Goal: Task Accomplishment & Management: Manage account settings

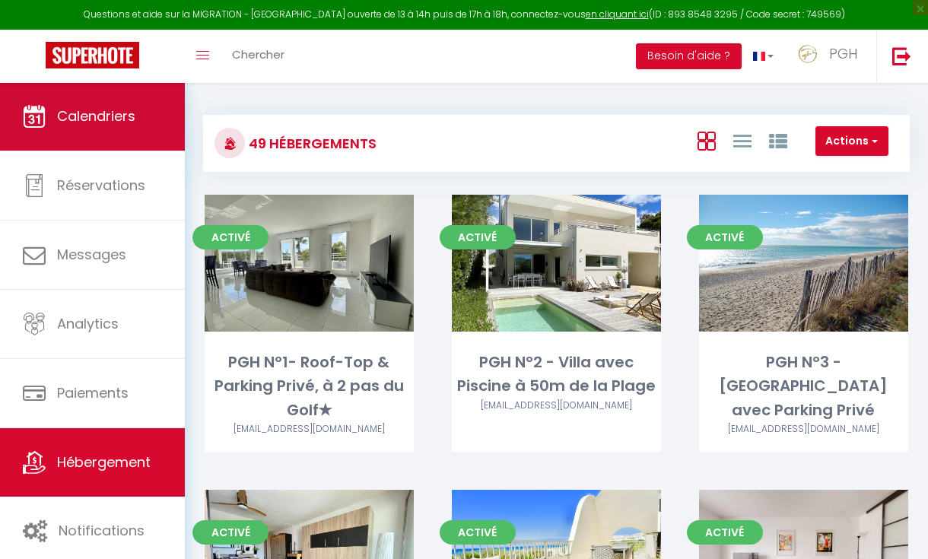
click at [97, 85] on link "Calendriers" at bounding box center [92, 116] width 185 height 68
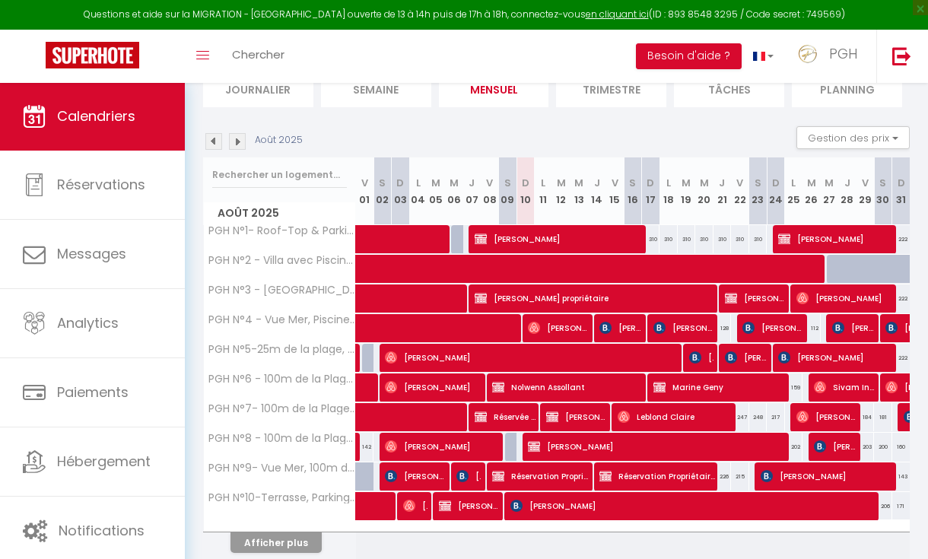
scroll to position [116, 0]
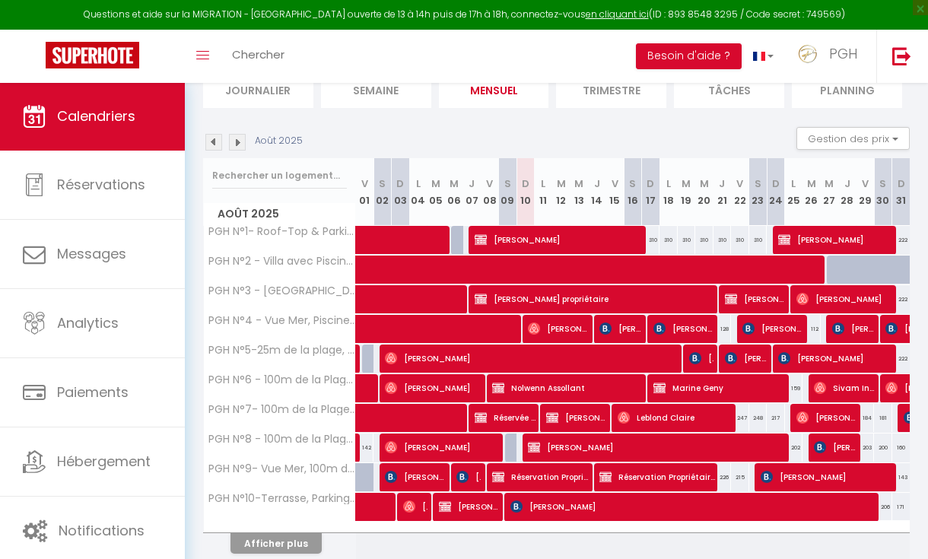
click at [241, 144] on img at bounding box center [237, 142] width 17 height 17
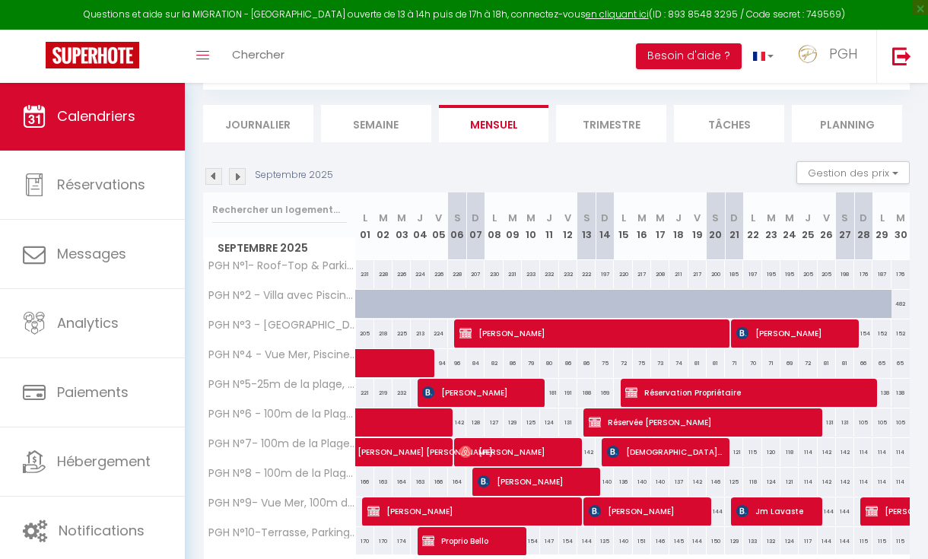
click at [635, 421] on span "Réservée [PERSON_NAME]" at bounding box center [701, 422] width 225 height 29
select select "OK"
select select "KO"
select select "0"
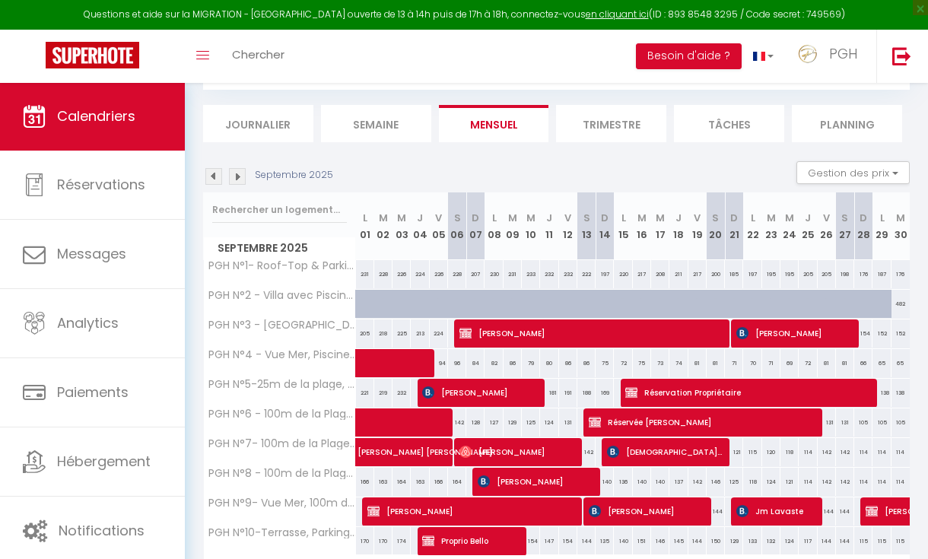
select select "1"
select select
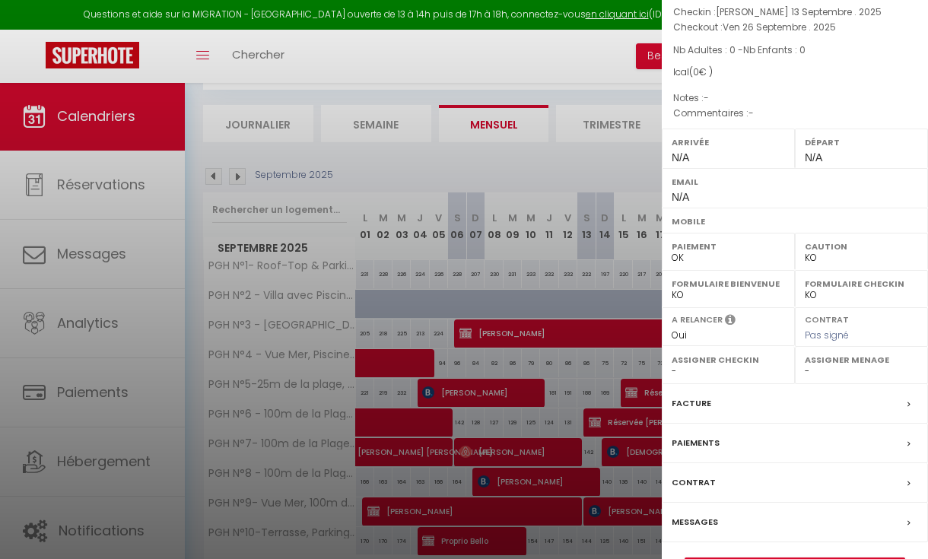
scroll to position [147, 0]
click at [791, 558] on link "Détails de la réservation" at bounding box center [794, 569] width 219 height 20
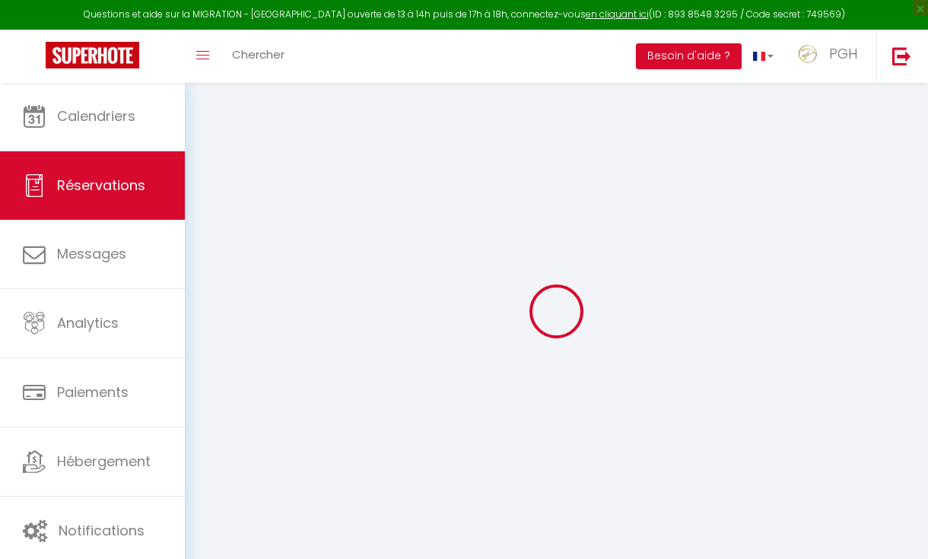
select select
select select "14"
checkbox input "false"
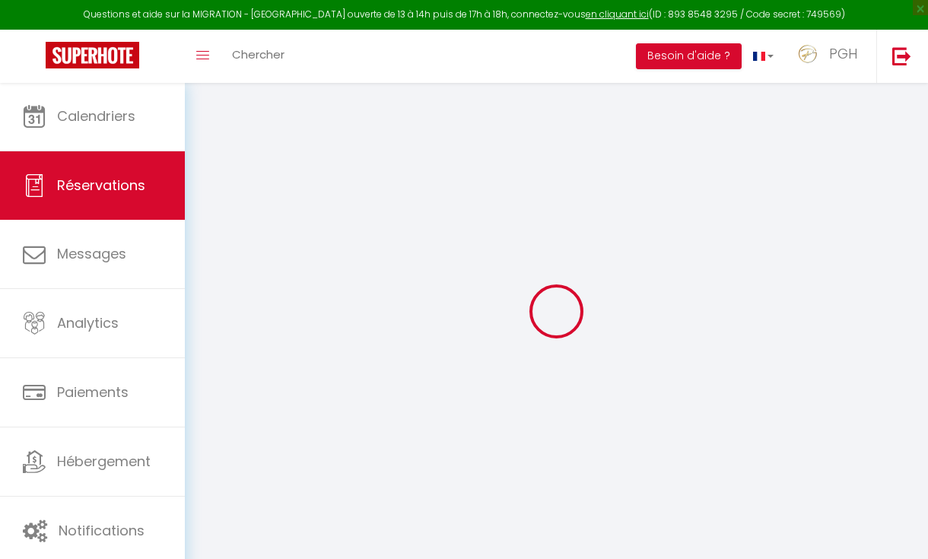
select select
checkbox input "false"
select select
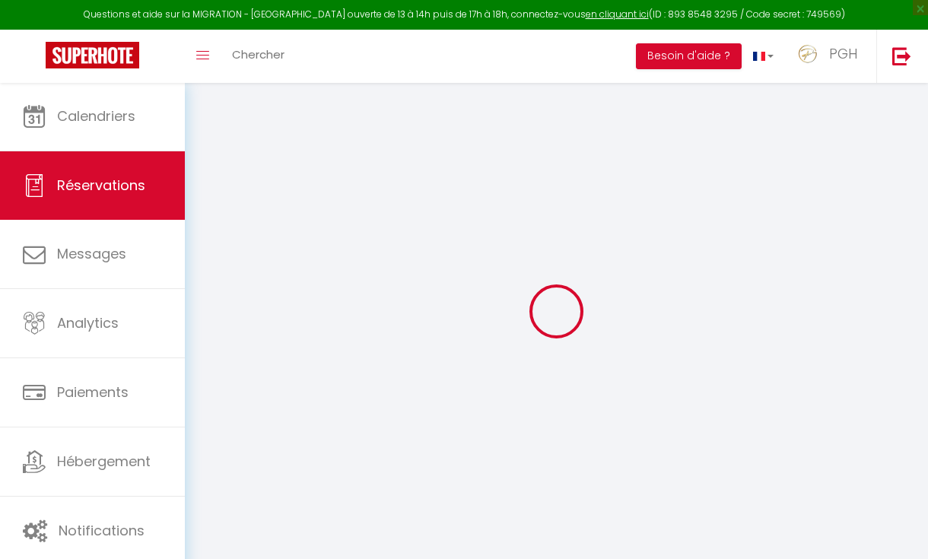
select select
checkbox input "false"
select select
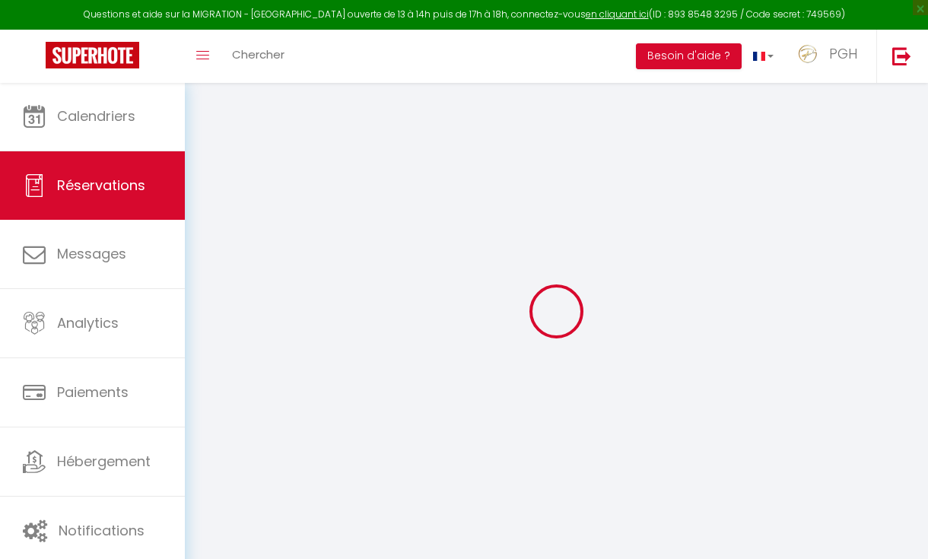
select select
checkbox input "false"
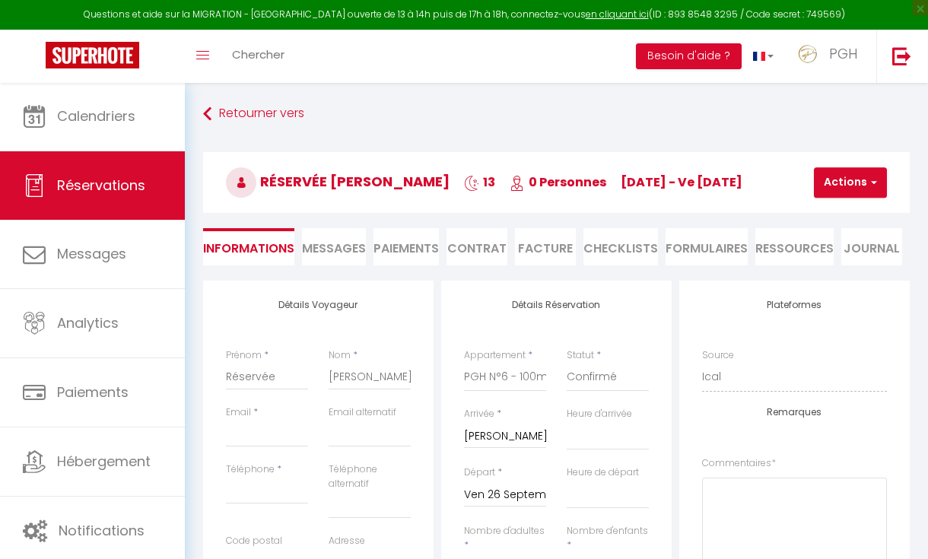
select select
checkbox input "false"
select select
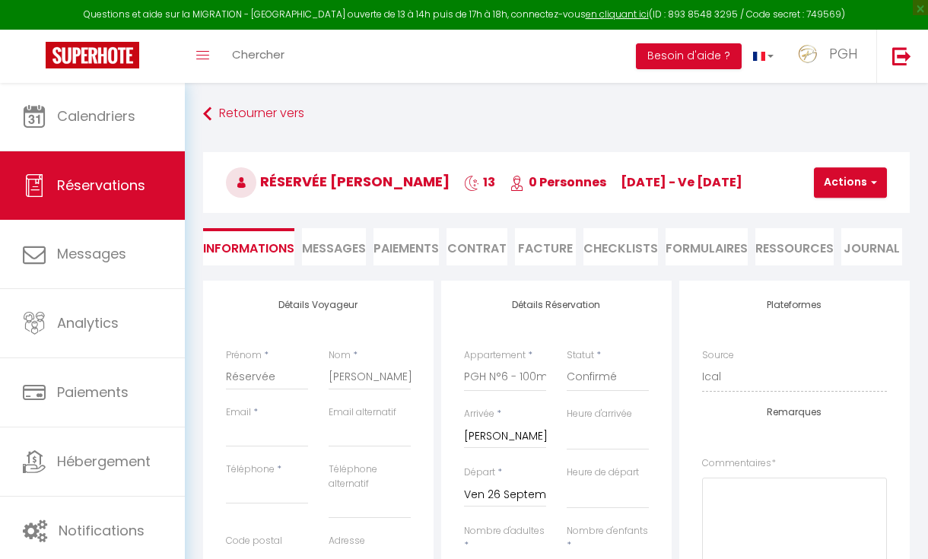
checkbox input "false"
select select
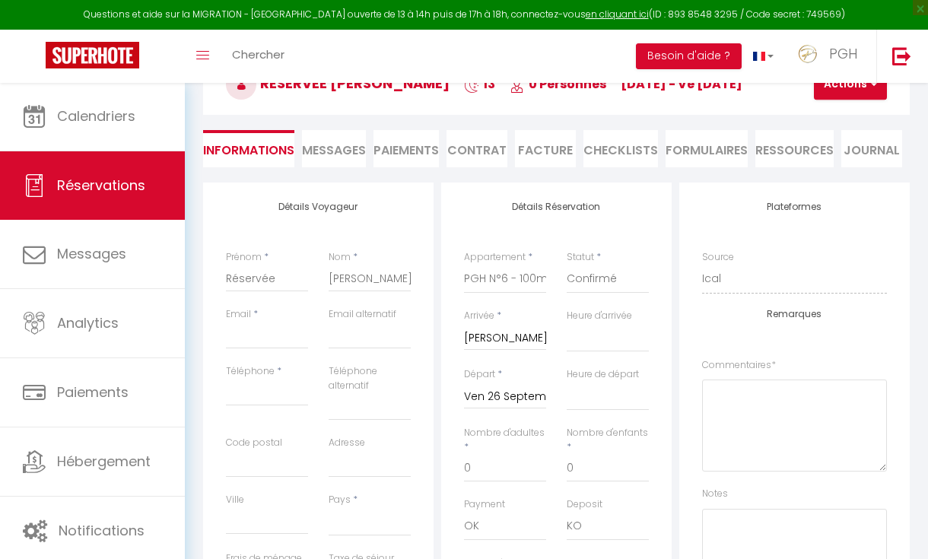
scroll to position [91, 0]
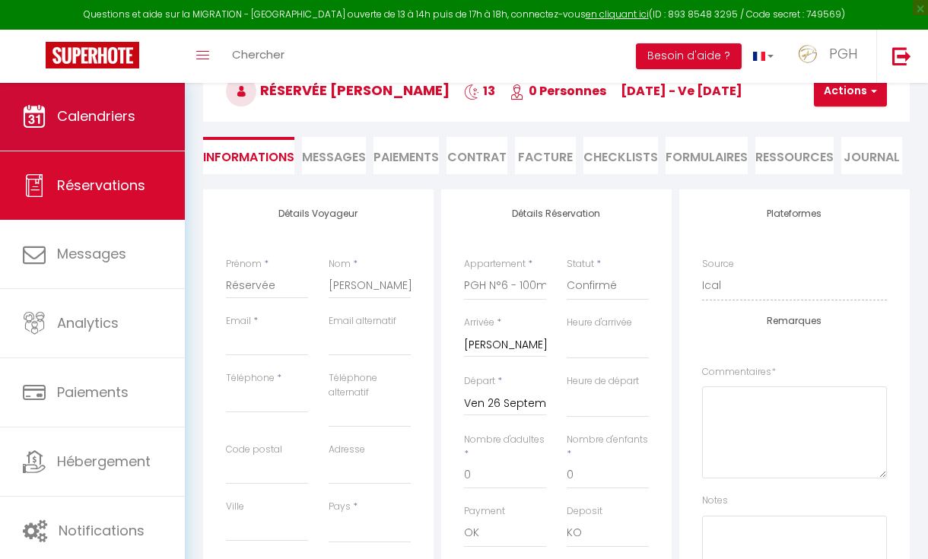
click at [98, 137] on link "Calendriers" at bounding box center [92, 116] width 185 height 68
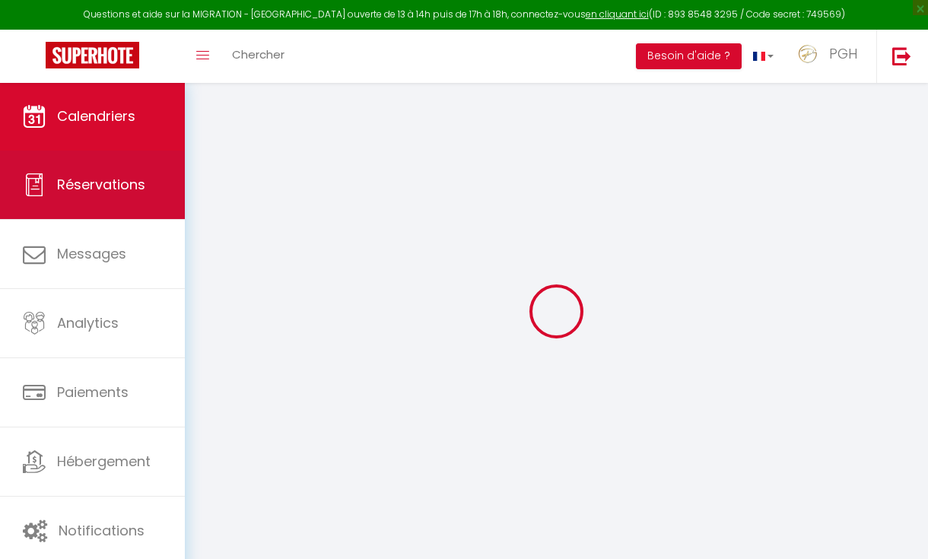
click at [102, 202] on link "Réservations" at bounding box center [92, 185] width 185 height 68
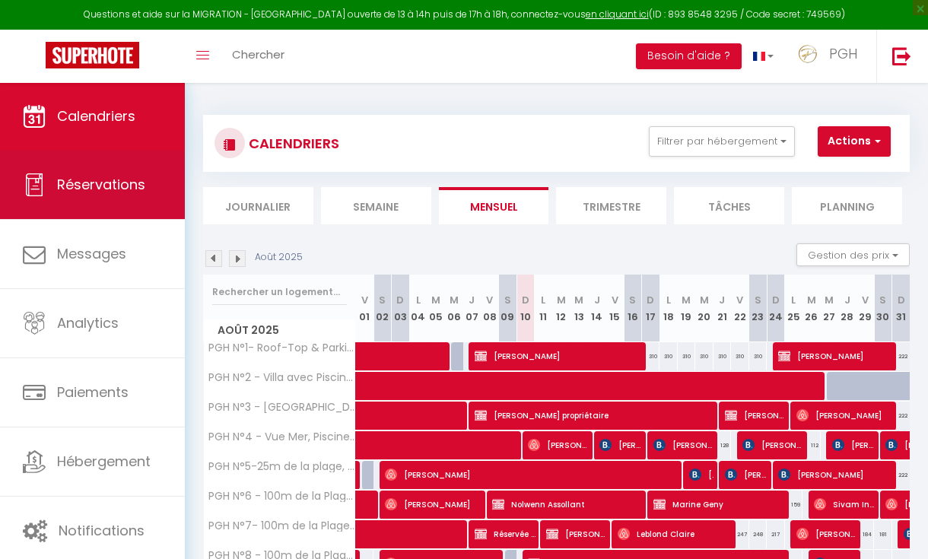
click at [127, 184] on span "Réservations" at bounding box center [101, 184] width 88 height 19
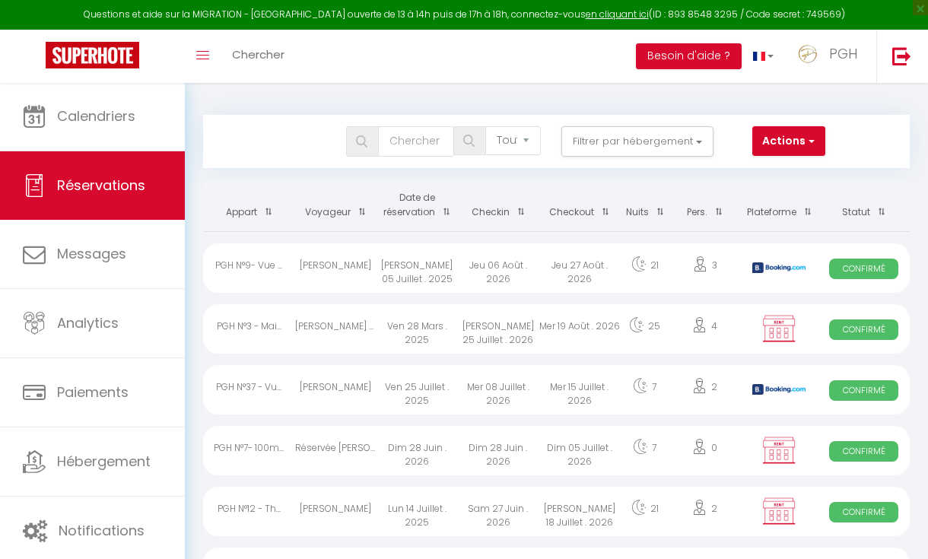
click at [463, 138] on div at bounding box center [464, 141] width 21 height 14
click at [421, 138] on input "text" at bounding box center [416, 141] width 76 height 30
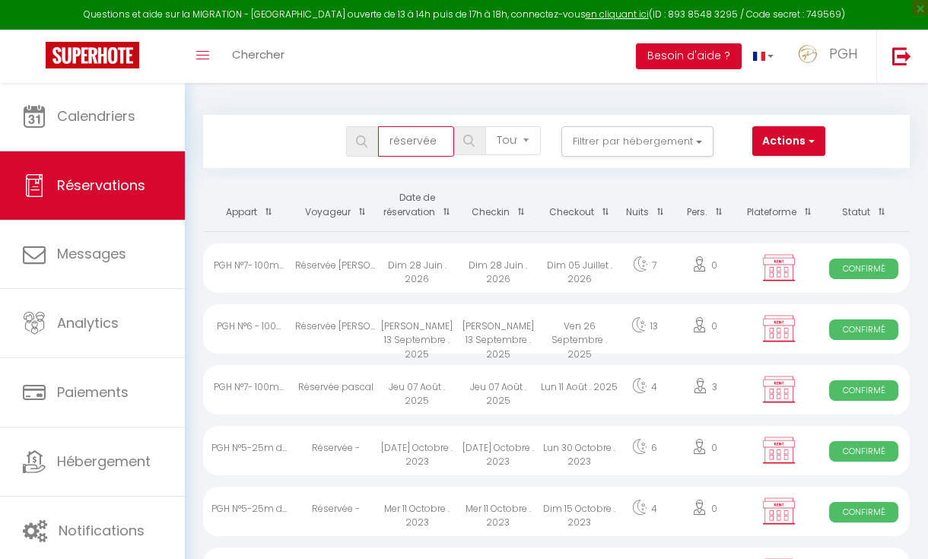
type input "réservée"
select select
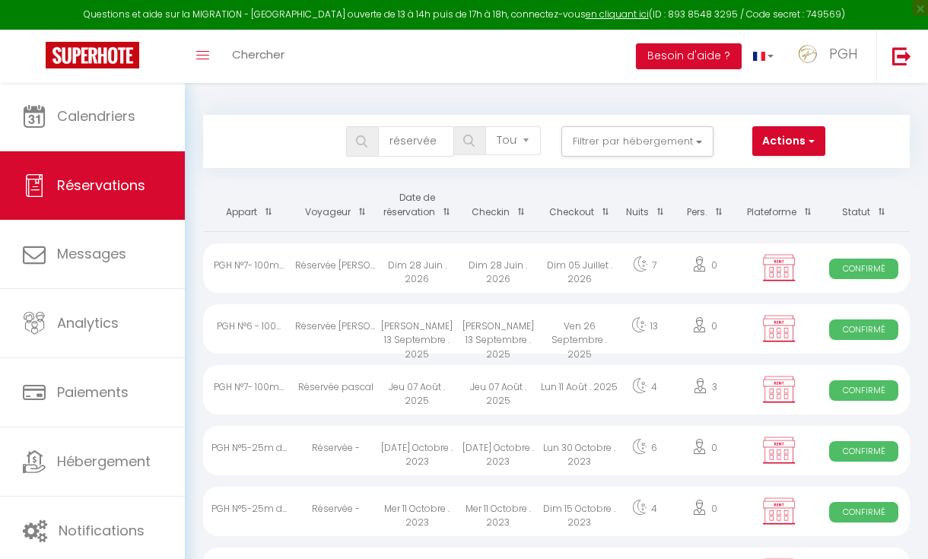
select select
drag, startPoint x: 480, startPoint y: 128, endPoint x: 325, endPoint y: 262, distance: 205.0
click at [325, 262] on div "Réservée [PERSON_NAME]" at bounding box center [335, 267] width 81 height 49
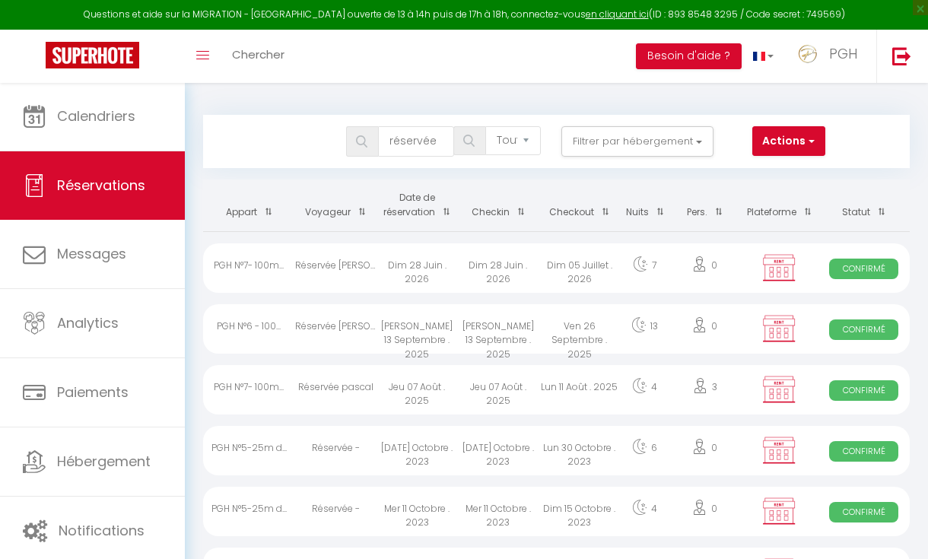
select select "OK"
select select "KO"
select select "0"
select select "1"
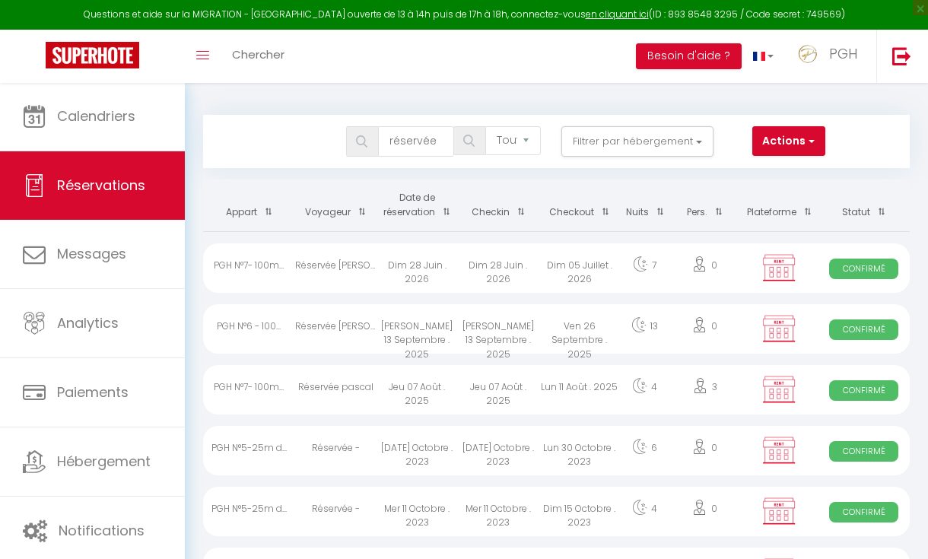
select select
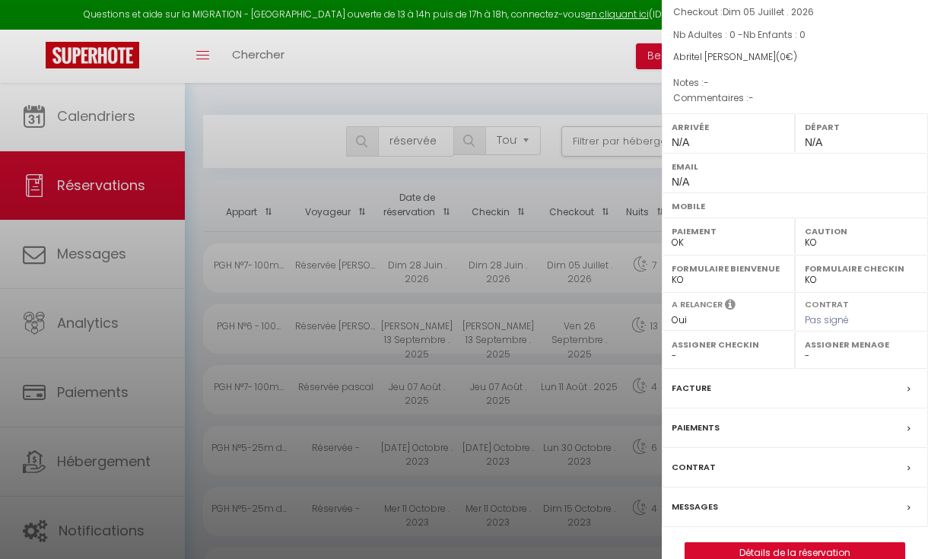
scroll to position [147, 0]
click at [806, 544] on link "Détails de la réservation" at bounding box center [794, 554] width 219 height 20
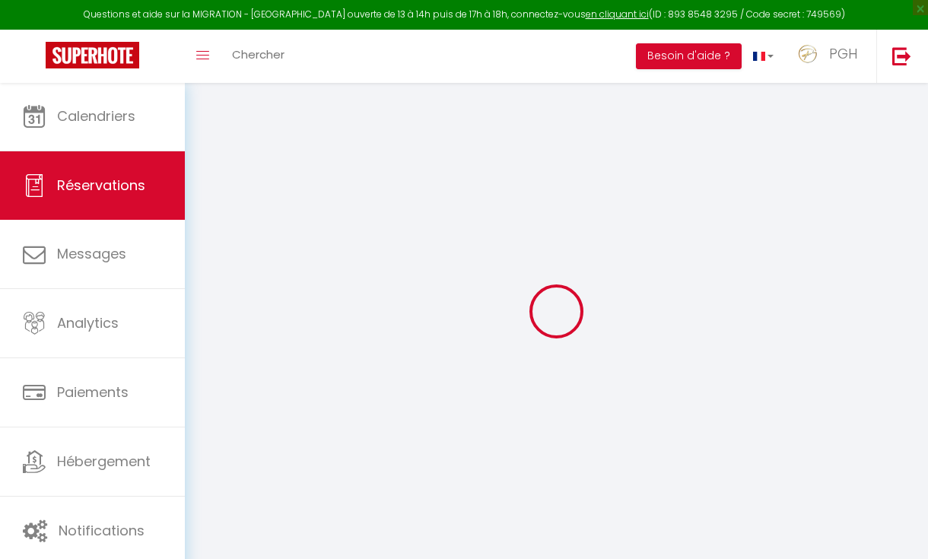
select select
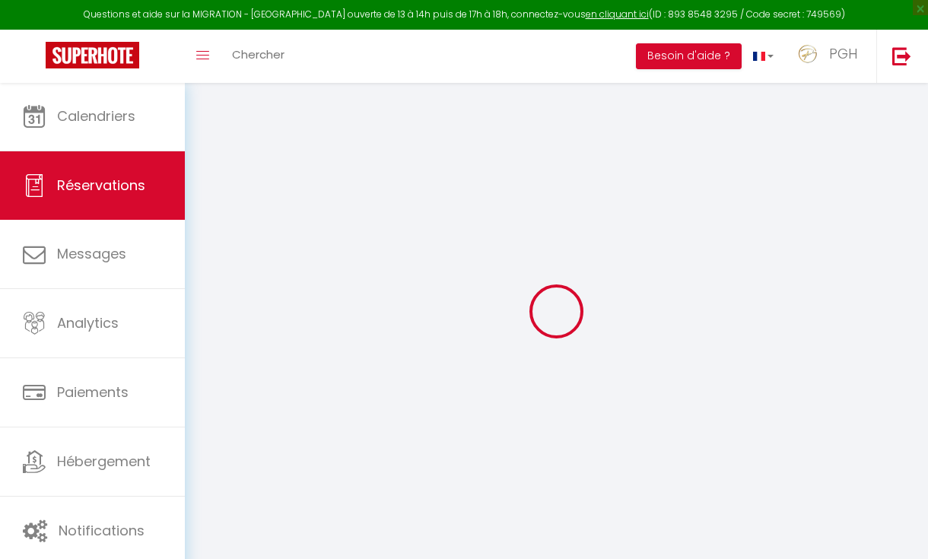
select select
checkbox input "false"
select select
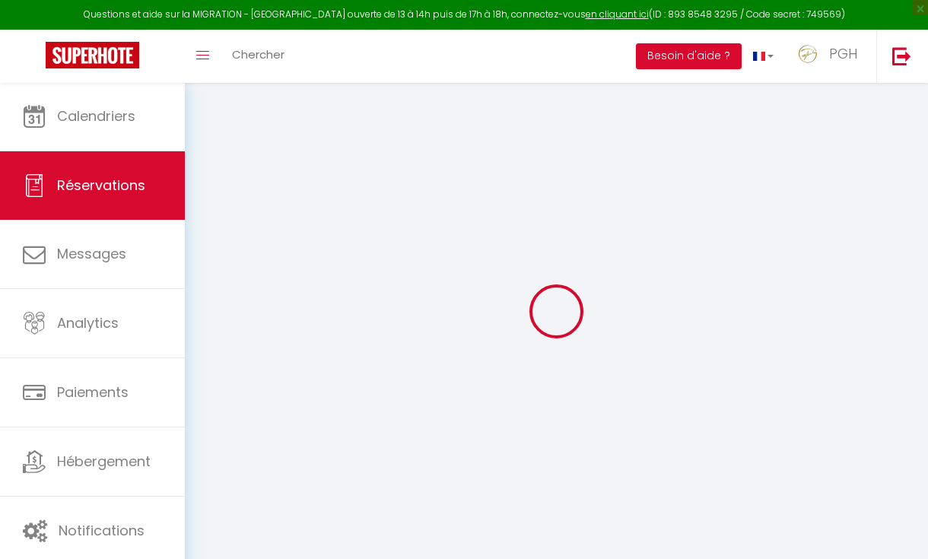
select select
checkbox input "false"
select select
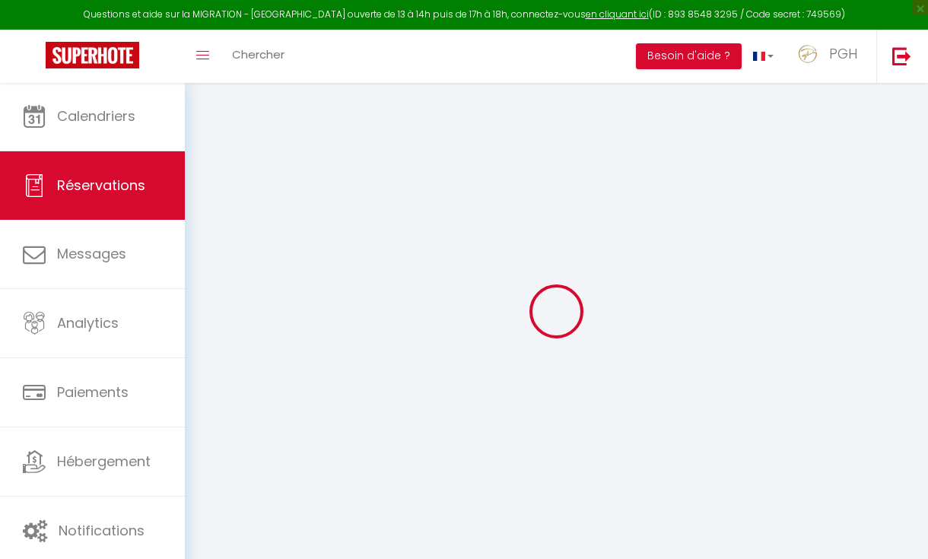
type input "Réservée"
type input "[PERSON_NAME]"
select select
select select "13410"
select select "1"
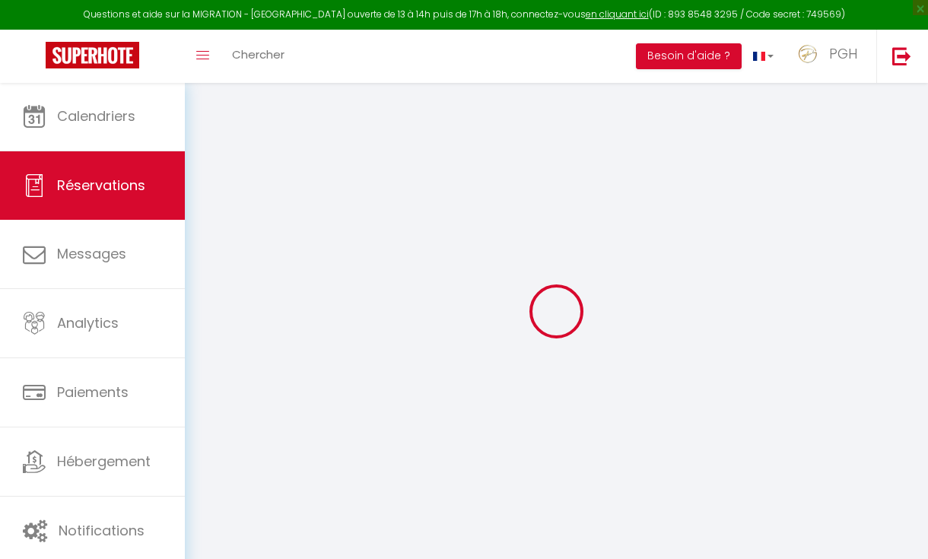
type input "Dim 28 Juin 2026"
select select
type input "Dim 05 Juillet 2026"
select select
type input "0"
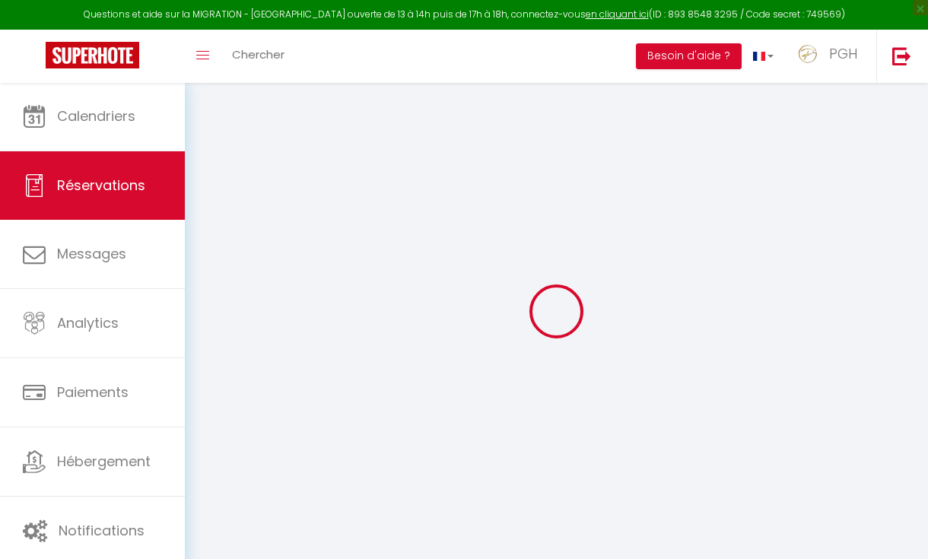
select select "12"
select select
checkbox input "false"
type input "0"
select select "73"
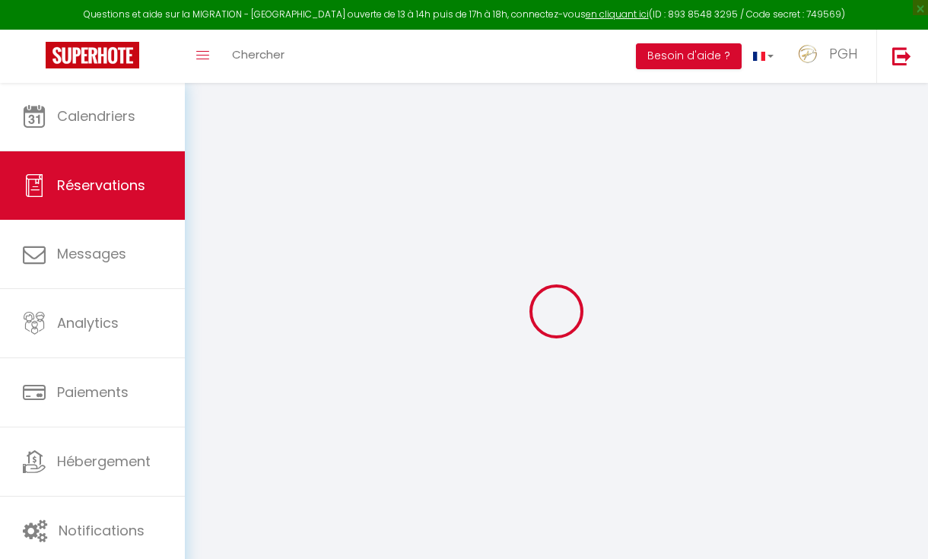
type input "90"
type input "50"
type input "0"
select select
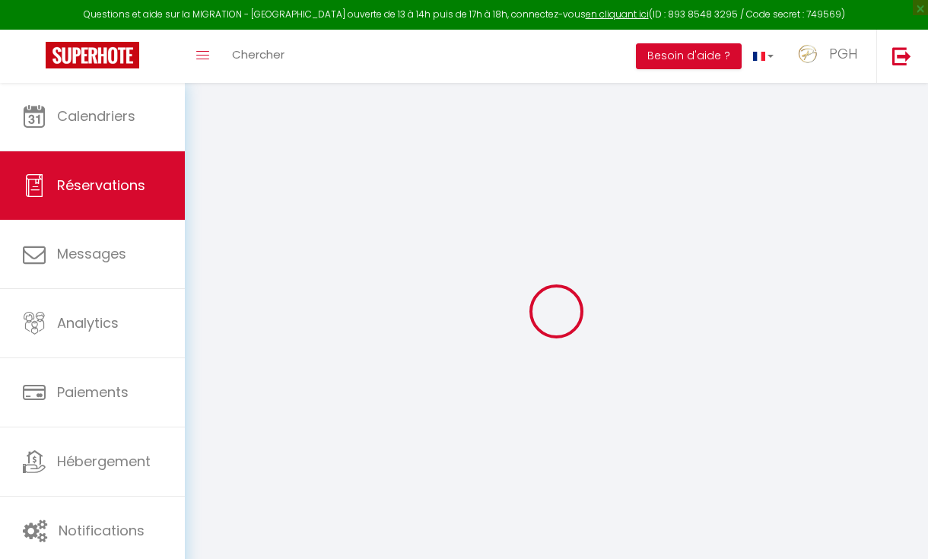
select select
select select "14"
checkbox input "false"
select select
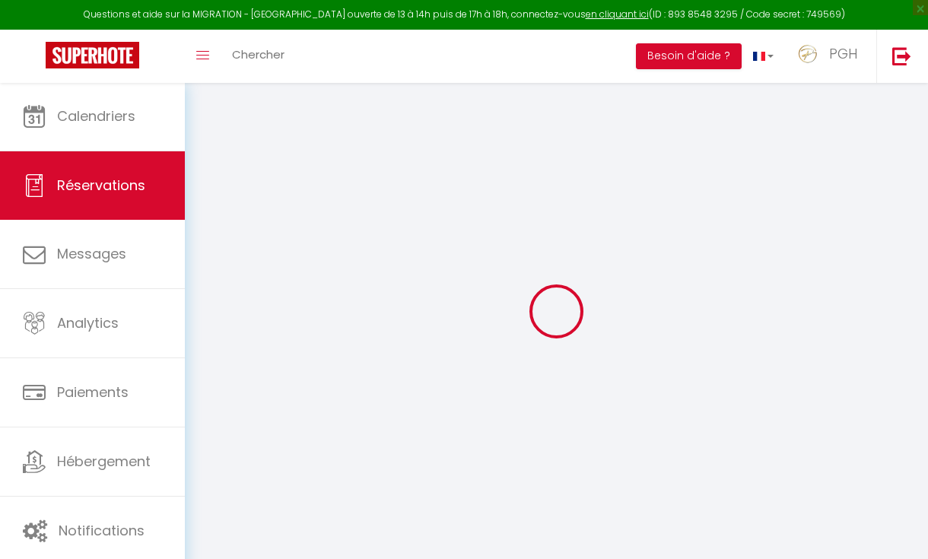
select select
checkbox input "false"
select select
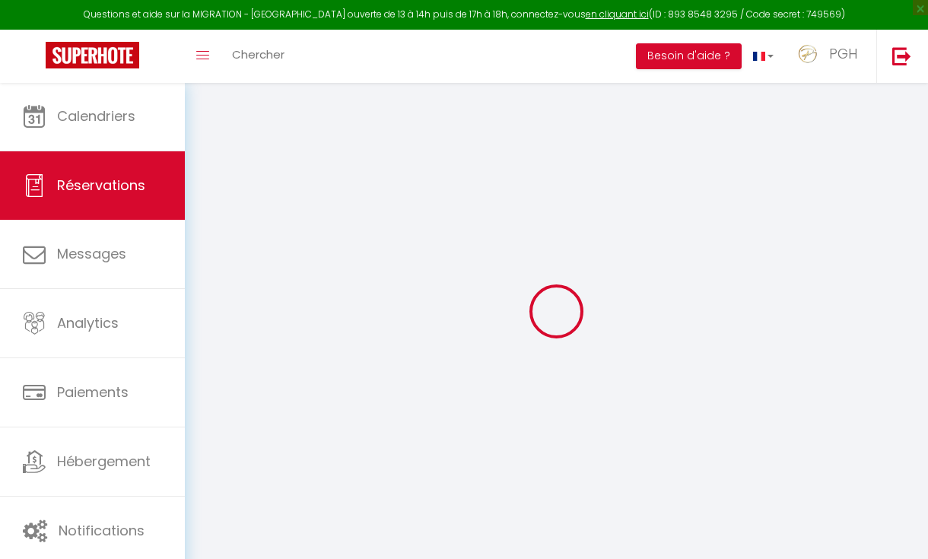
checkbox input "false"
select select
checkbox input "false"
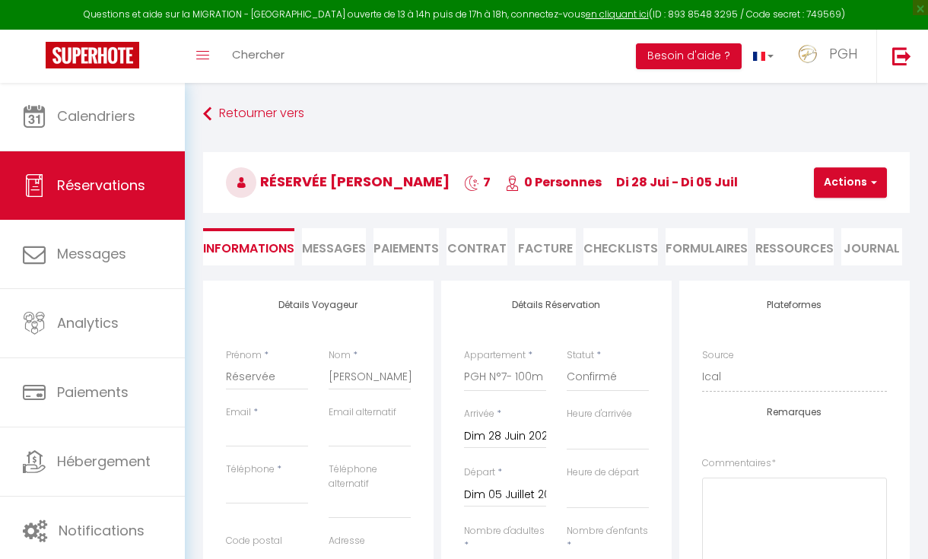
select select
checkbox input "false"
select select
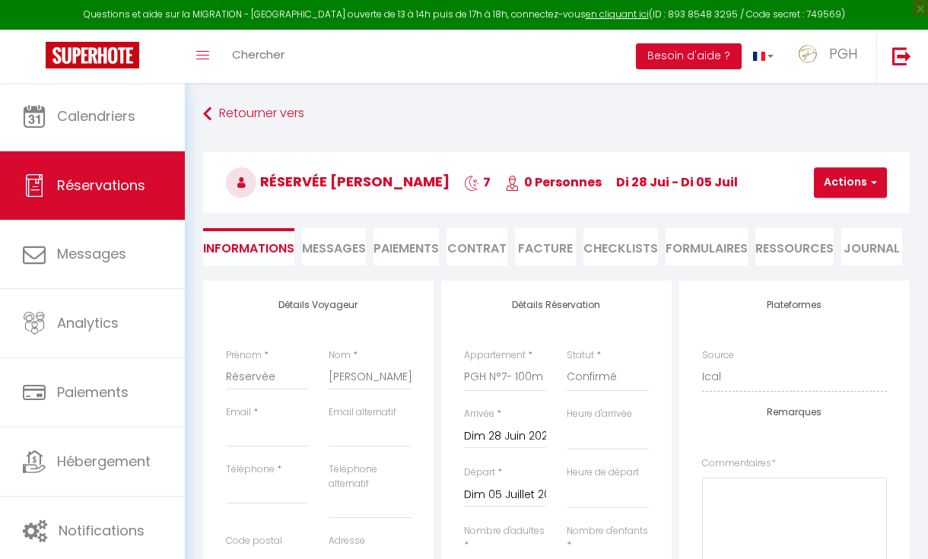
checkbox input "false"
select select
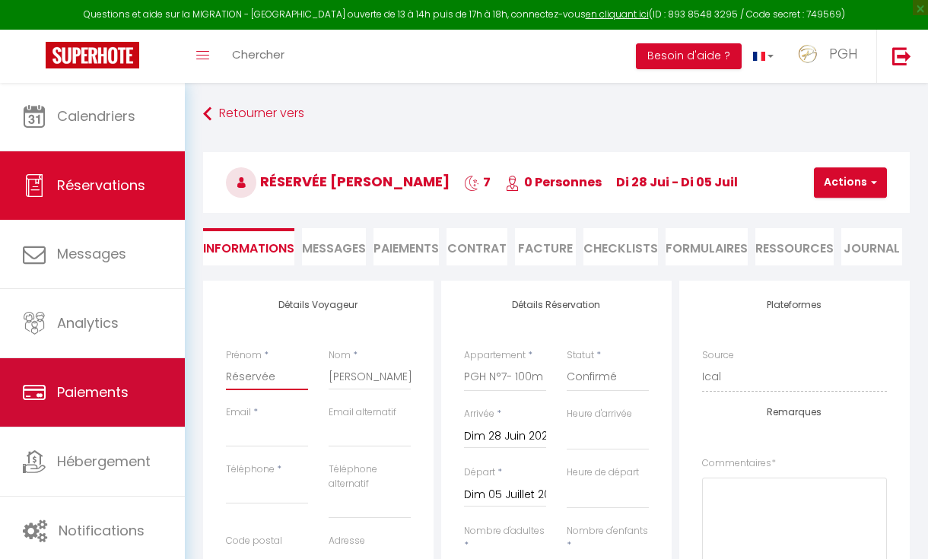
drag, startPoint x: 288, startPoint y: 384, endPoint x: 147, endPoint y: 368, distance: 142.4
select select
checkbox input "false"
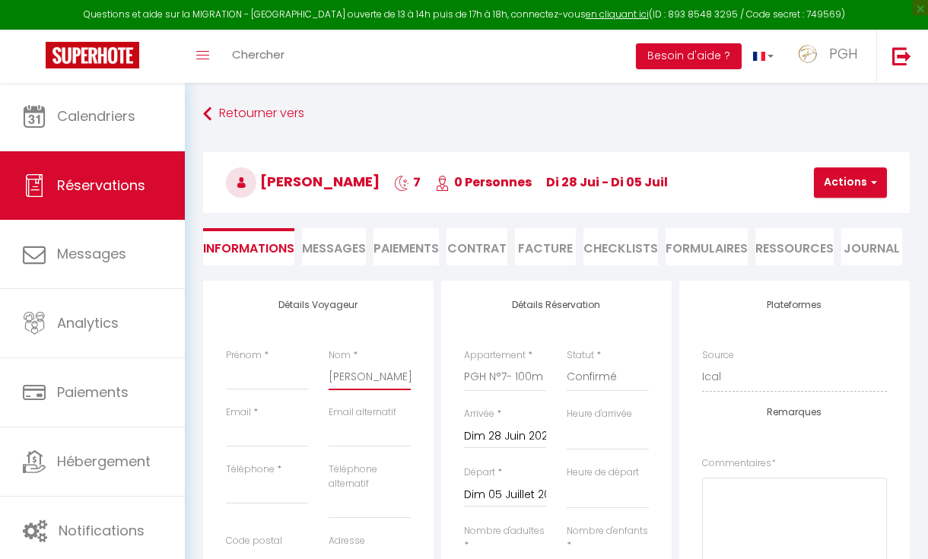
drag, startPoint x: 376, startPoint y: 372, endPoint x: 278, endPoint y: 370, distance: 97.4
select select
checkbox input "false"
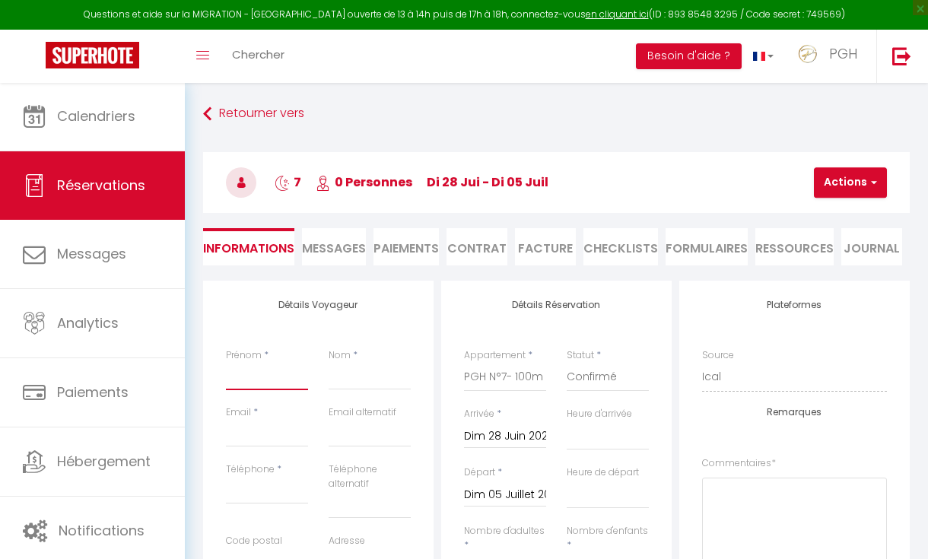
click at [278, 370] on input "Prénom" at bounding box center [267, 376] width 82 height 27
paste input "[PERSON_NAME]"
type input "[PERSON_NAME]"
select select
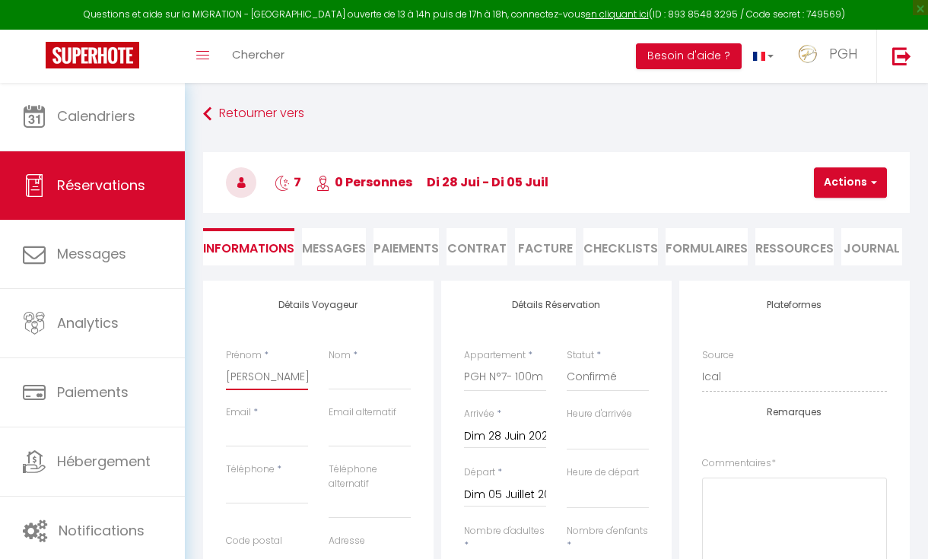
select select
checkbox input "false"
type input "[PERSON_NAME]"
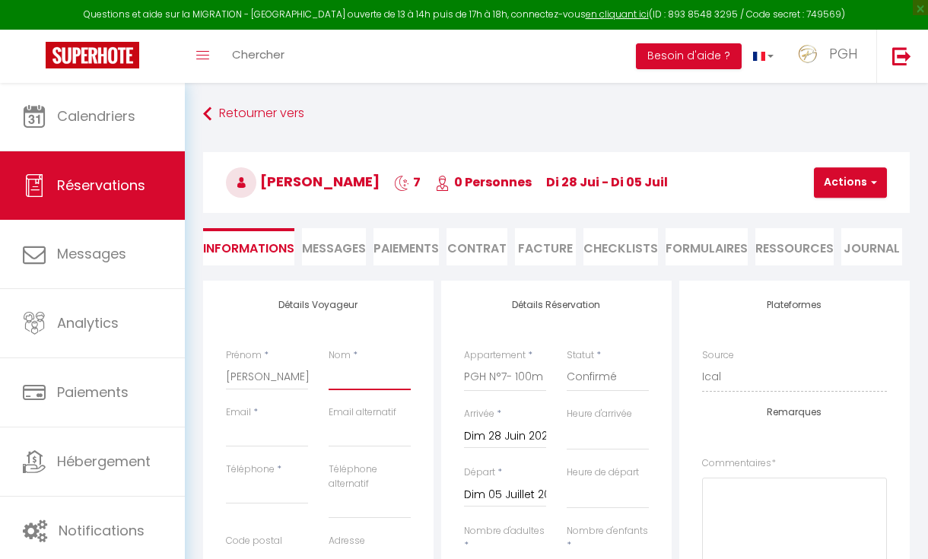
click at [344, 369] on input "Nom" at bounding box center [370, 376] width 82 height 27
paste input "[PERSON_NAME]"
type input "[PERSON_NAME]"
select select
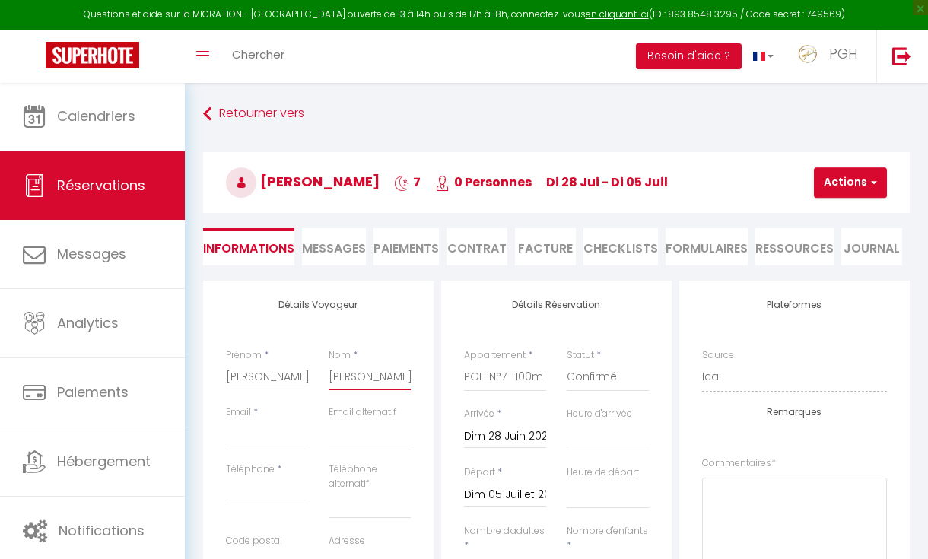
select select
checkbox input "false"
type input "[PERSON_NAME]"
click at [247, 447] on div "Email *" at bounding box center [267, 433] width 103 height 57
paste input "[EMAIL_ADDRESS][DOMAIN_NAME]"
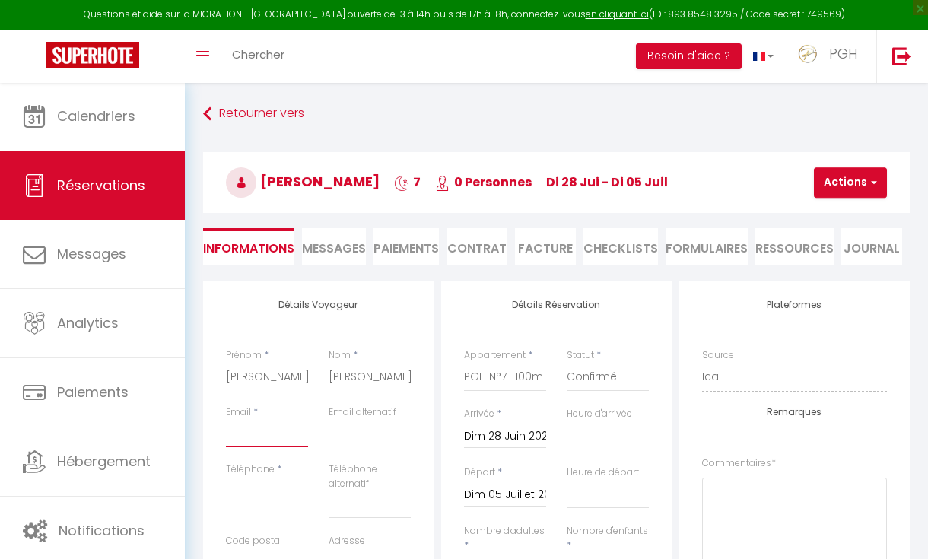
type input "[EMAIL_ADDRESS][DOMAIN_NAME]"
select select
checkbox input "false"
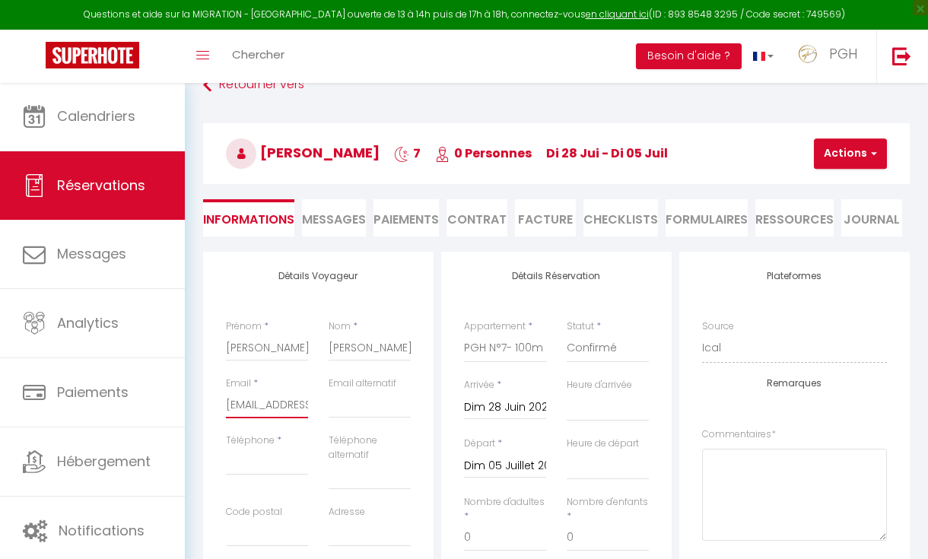
scroll to position [56, 0]
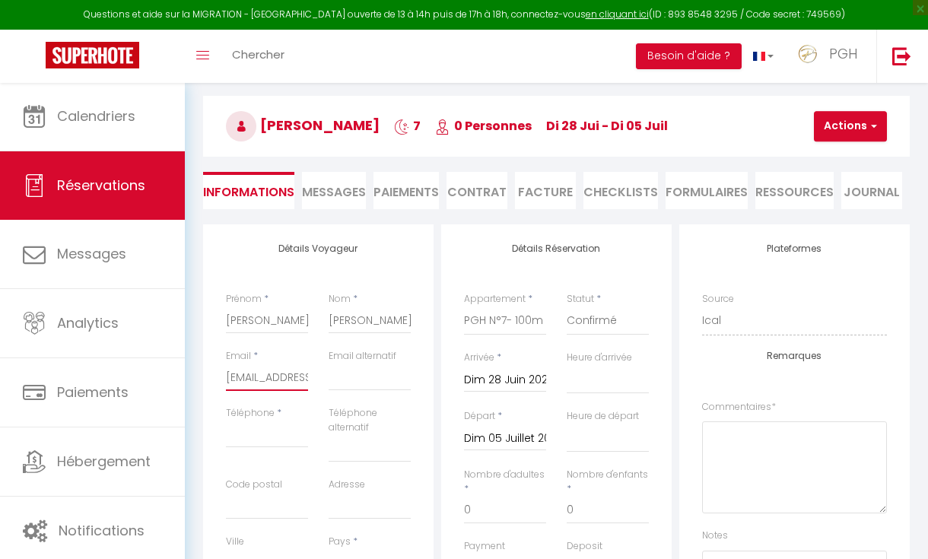
type input "[EMAIL_ADDRESS][DOMAIN_NAME]"
paste input "[PHONE_NUMBER]"
type input "[PHONE_NUMBER]"
select select
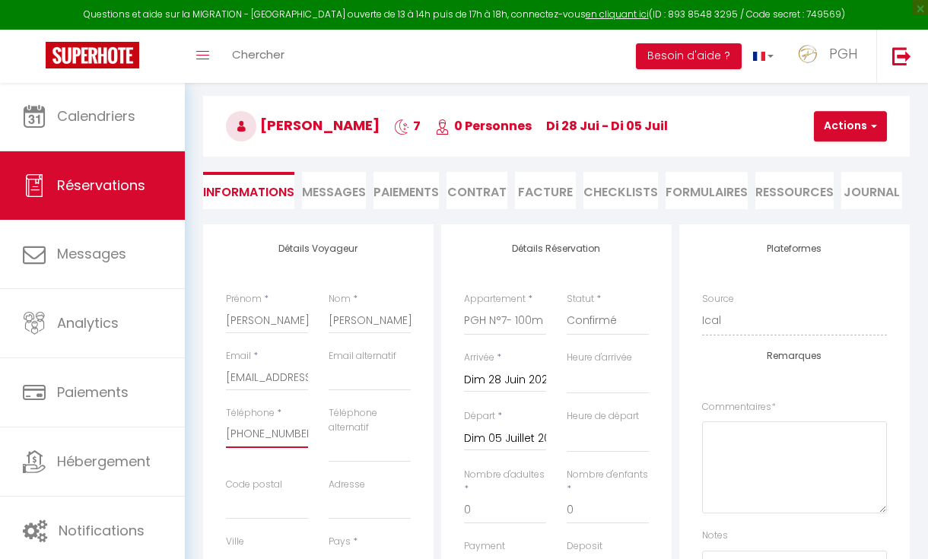
select select
checkbox input "false"
click at [275, 430] on input "[PHONE_NUMBER]" at bounding box center [267, 434] width 82 height 27
type input "[PHONE_NUMBER]"
select select
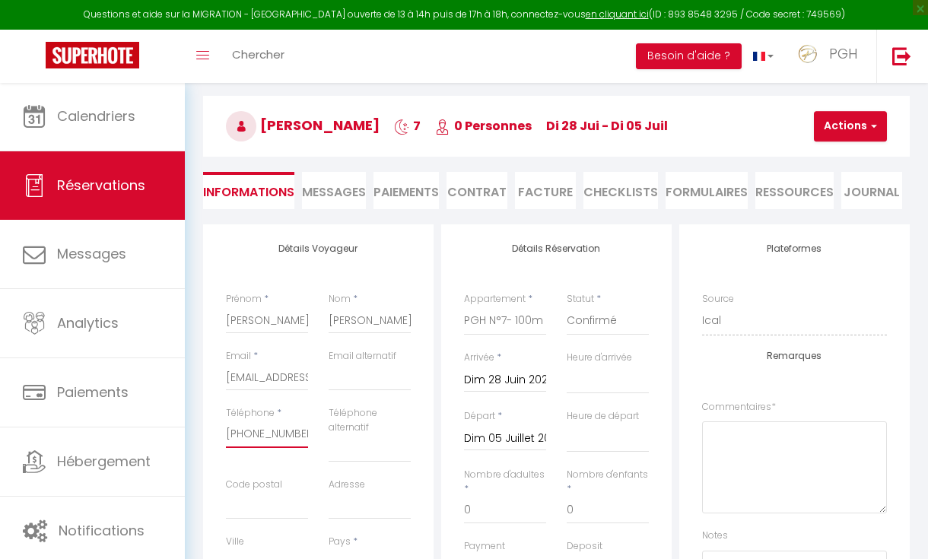
select select
checkbox input "false"
type input "[PHONE_NUMBER]"
select select
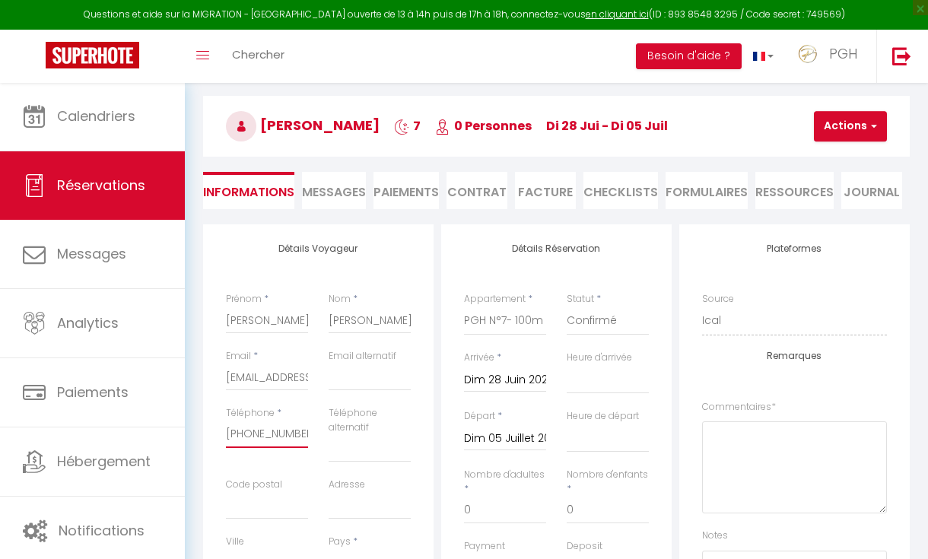
select select
checkbox input "false"
type input "[PHONE_NUMBER]"
select select
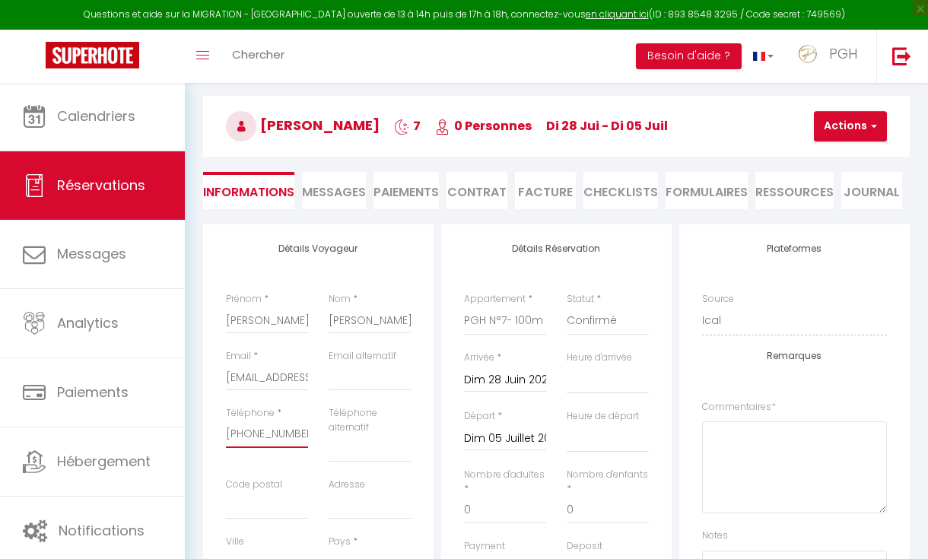
select select
checkbox input "false"
type input "[PHONE_NUMBER]"
select select
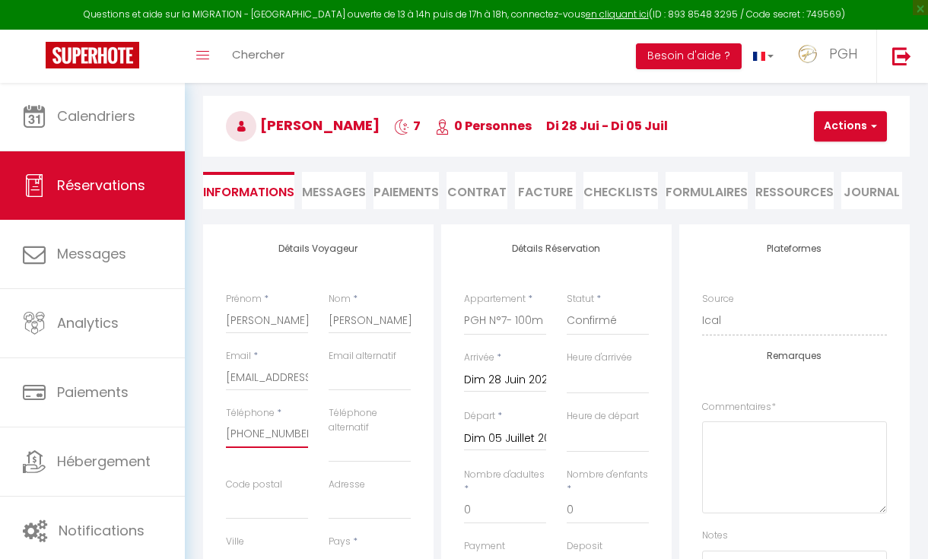
select select
checkbox input "false"
type input "[PHONE_NUMBER]"
select select
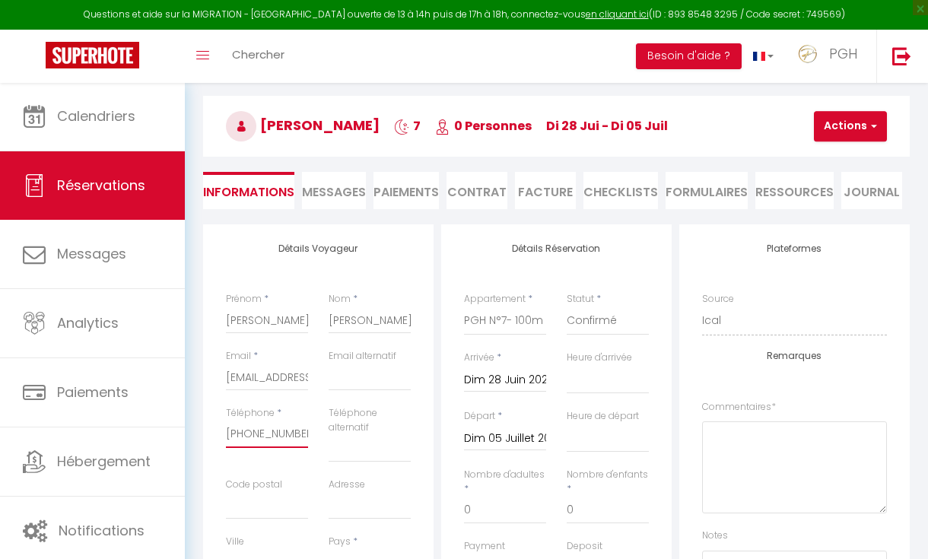
select select
checkbox input "false"
type input "[PHONE_NUMBER]"
select select
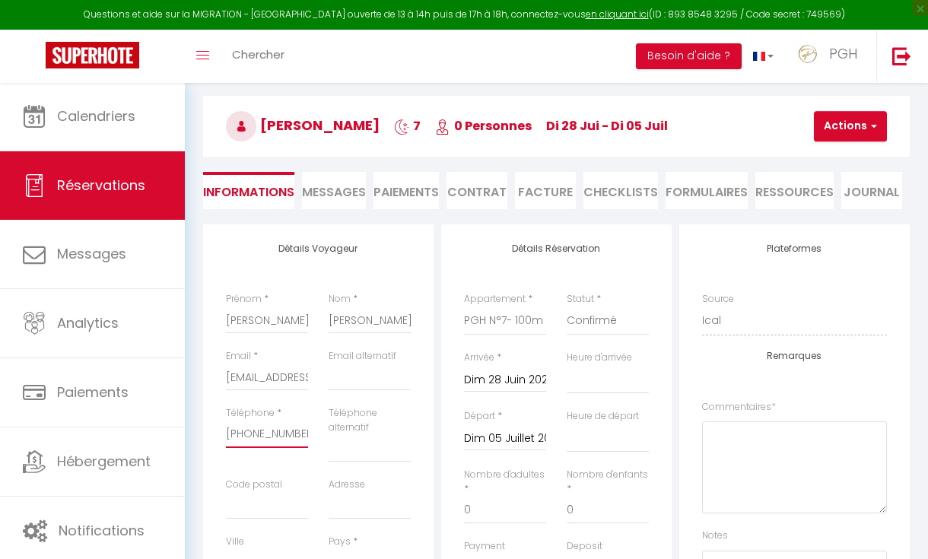
select select
checkbox input "false"
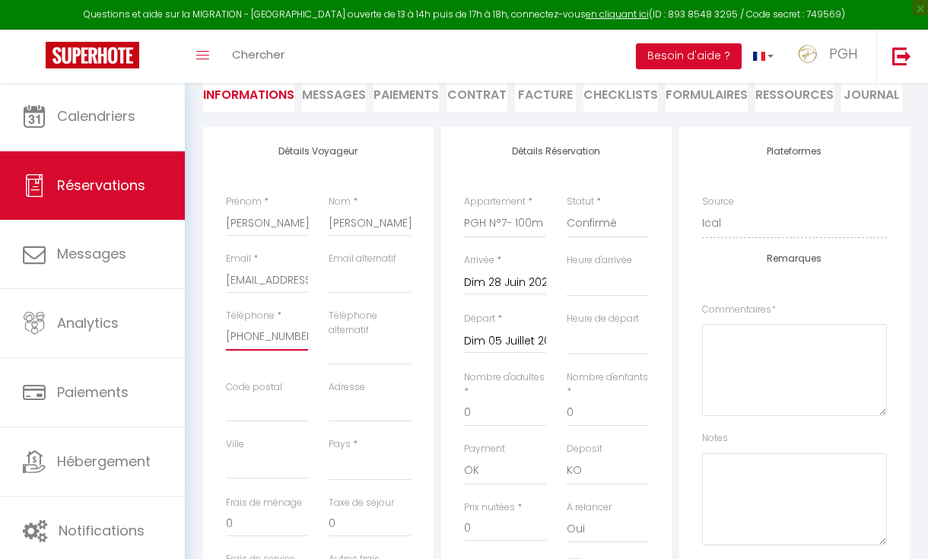
scroll to position [173, 0]
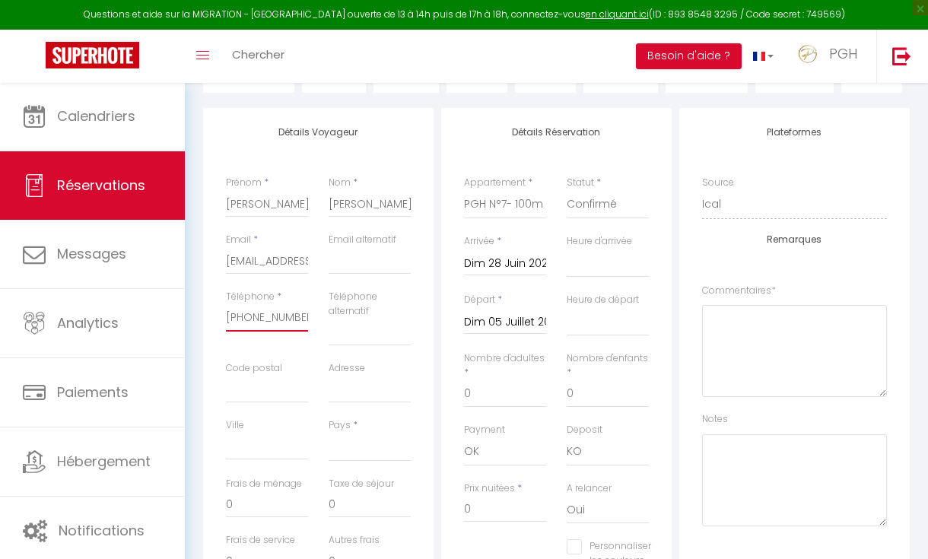
type input "[PHONE_NUMBER]"
click at [444, 403] on div "Détails Réservation Appartement * PGH N°1- Roof-Top & Parking Privé, à 2 pas du…" at bounding box center [556, 398] width 230 height 580
select select "FR"
select select
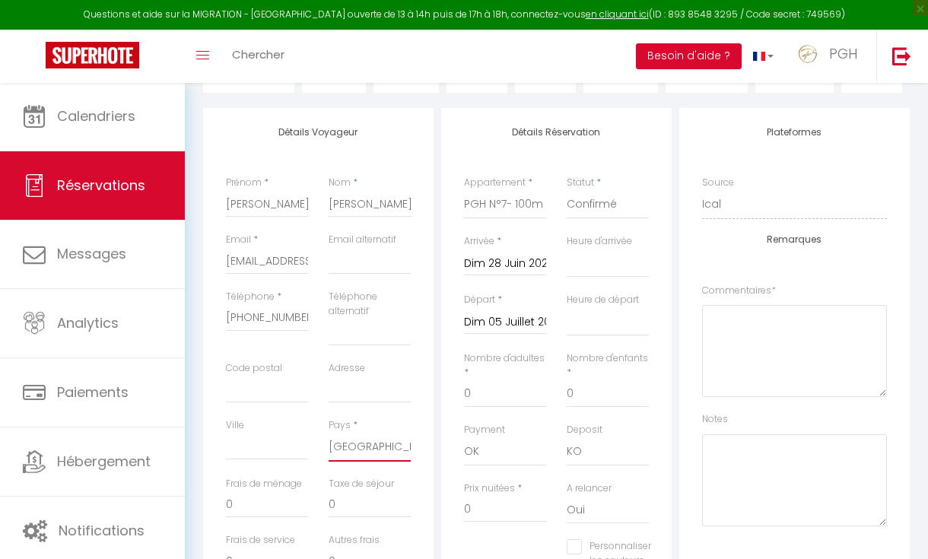
checkbox input "false"
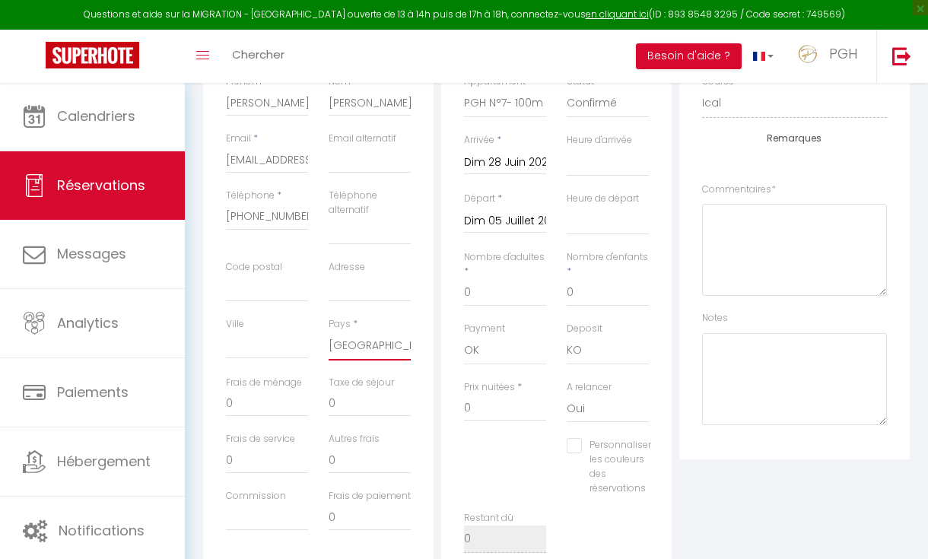
scroll to position [293, 0]
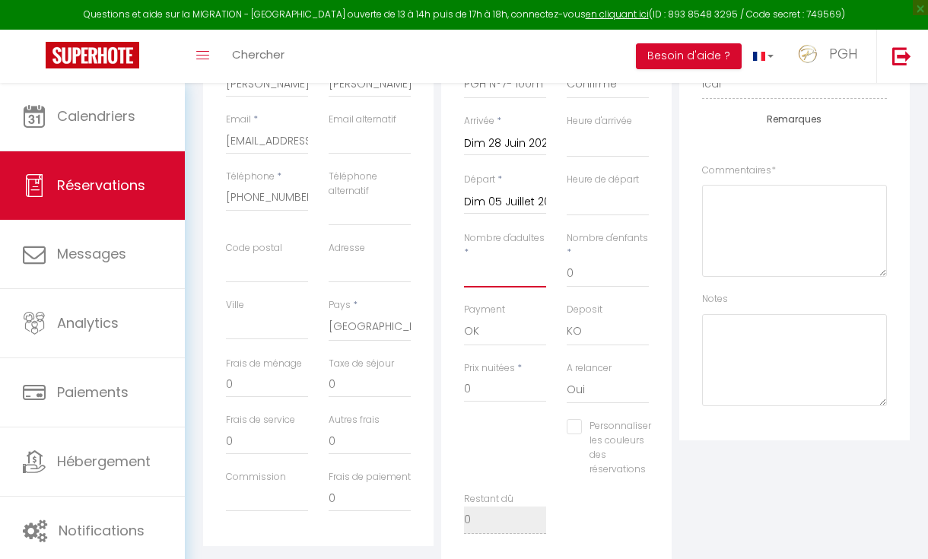
select select
checkbox input "false"
type input "2"
select select
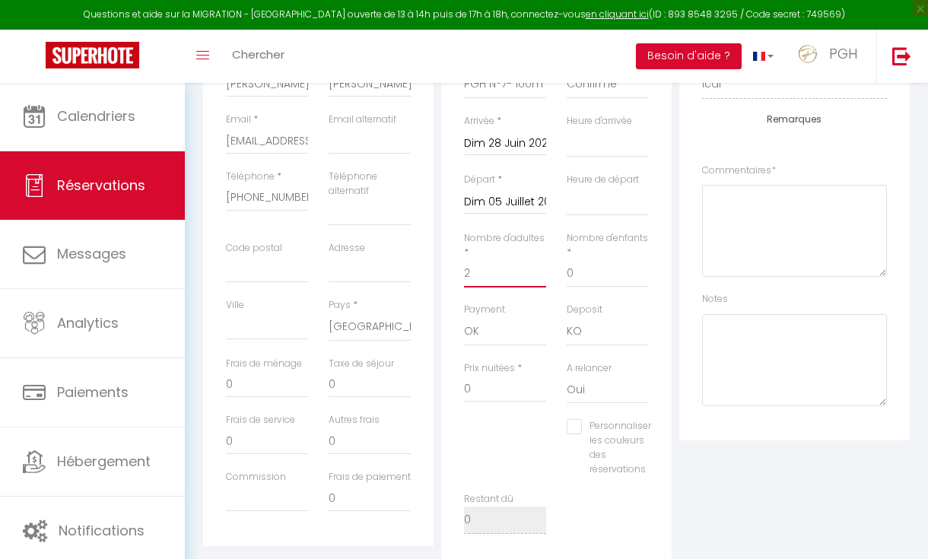
select select
checkbox input "false"
type input "140"
type input "33.6"
select select
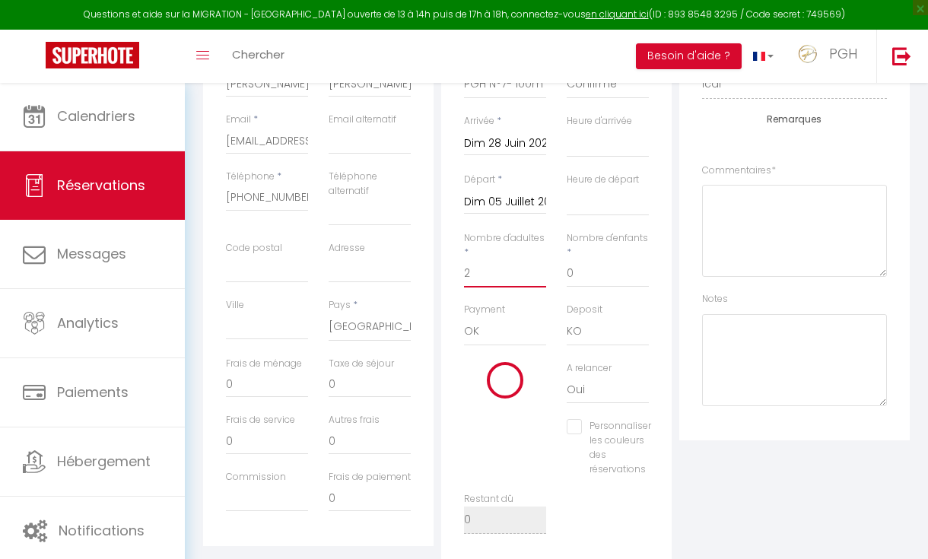
select select
type input "1709.05"
checkbox input "false"
type input "2"
drag, startPoint x: 589, startPoint y: 277, endPoint x: 494, endPoint y: 256, distance: 96.7
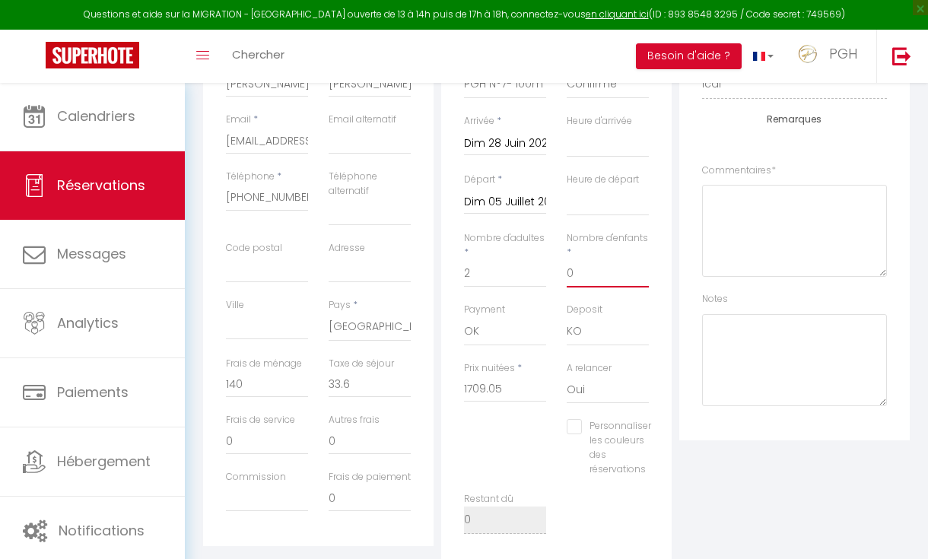
type input "2"
select select
checkbox input "false"
select select
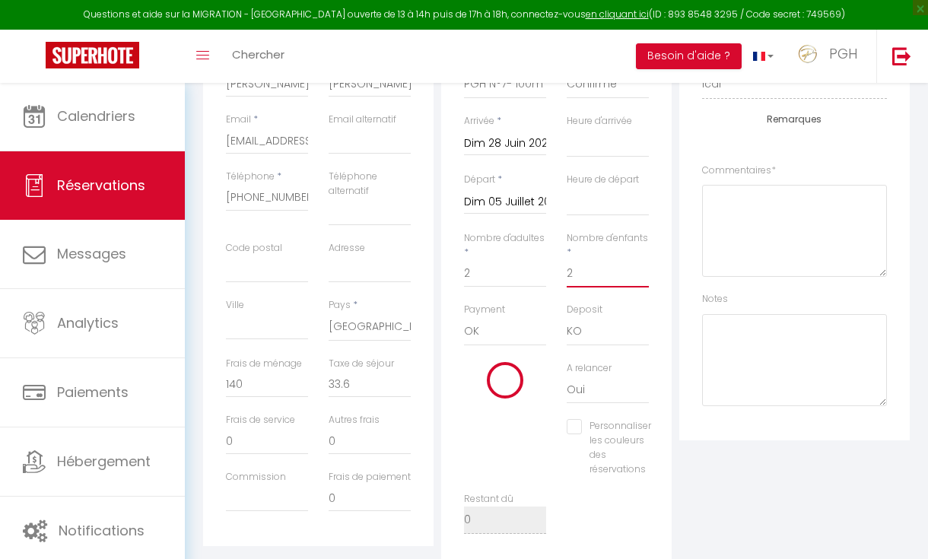
select select
checkbox input "false"
type input "2"
click at [507, 389] on input "1709.05" at bounding box center [505, 388] width 82 height 27
type input "1709.0"
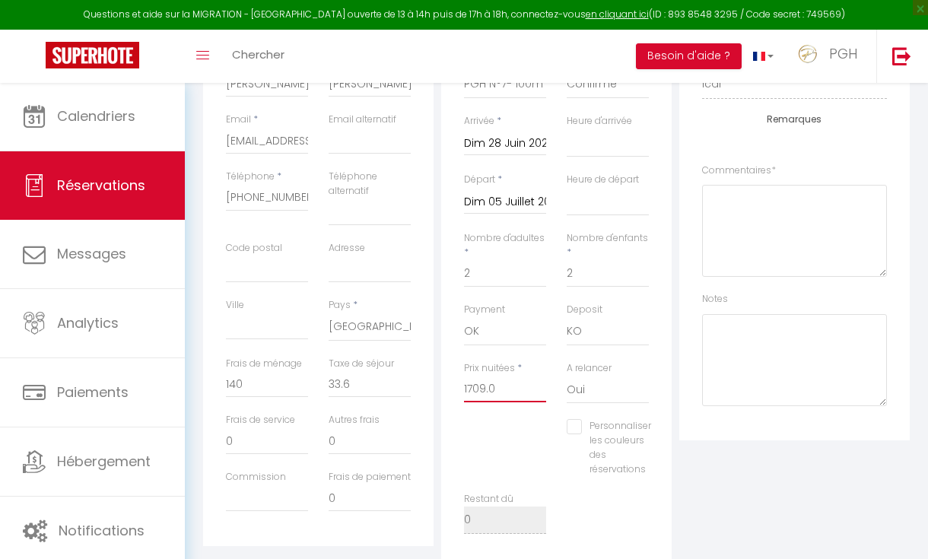
select select
click at [291, 388] on input "0" at bounding box center [267, 383] width 82 height 27
click at [818, 491] on div "Plateformes Source Direct [DOMAIN_NAME] [DOMAIN_NAME] Chalet montagne Expedia G…" at bounding box center [795, 278] width 238 height 580
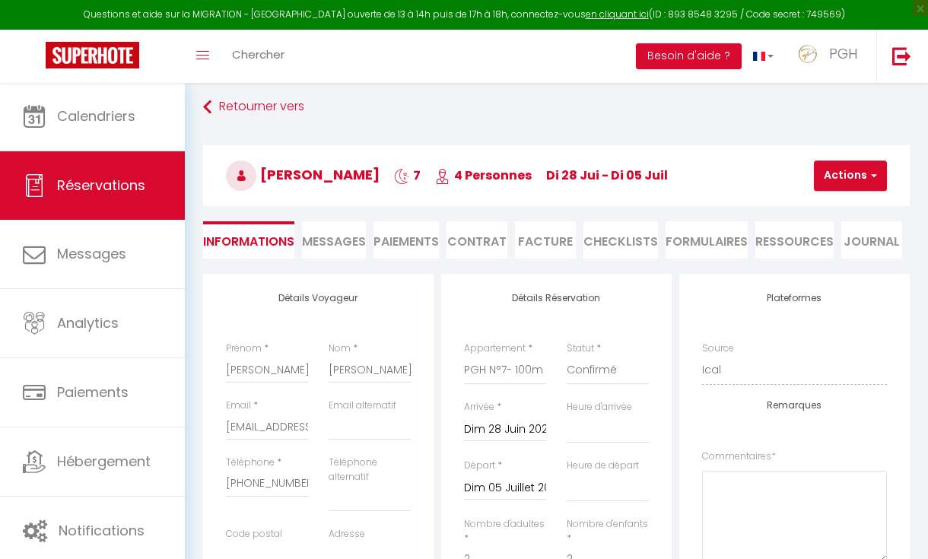
scroll to position [0, 0]
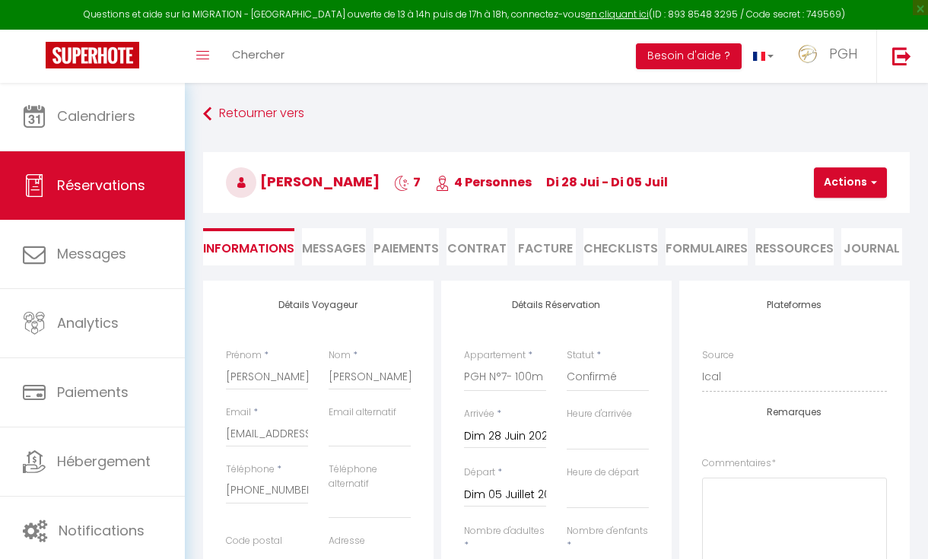
click at [828, 178] on button "Actions" at bounding box center [850, 182] width 73 height 30
click at [828, 219] on link "Enregistrer" at bounding box center [863, 216] width 120 height 20
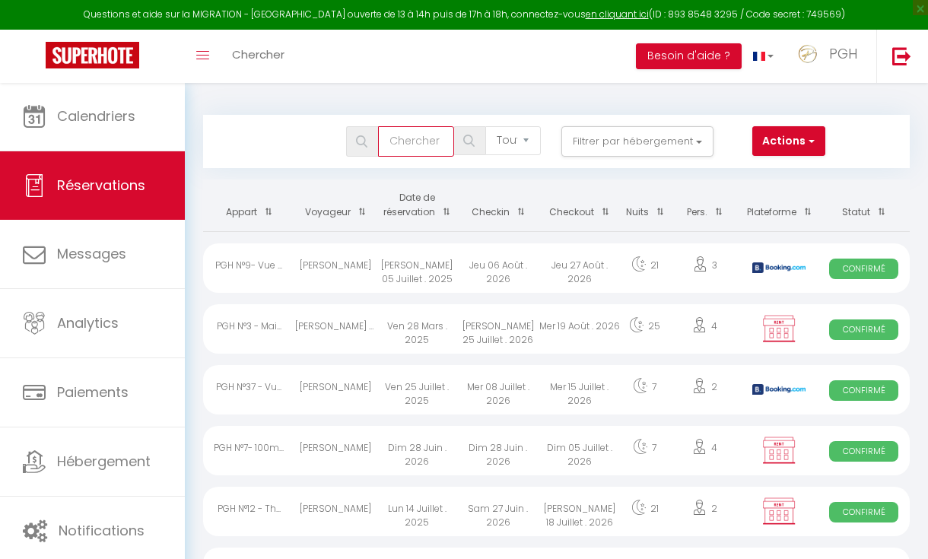
click at [399, 142] on input "text" at bounding box center [416, 141] width 76 height 30
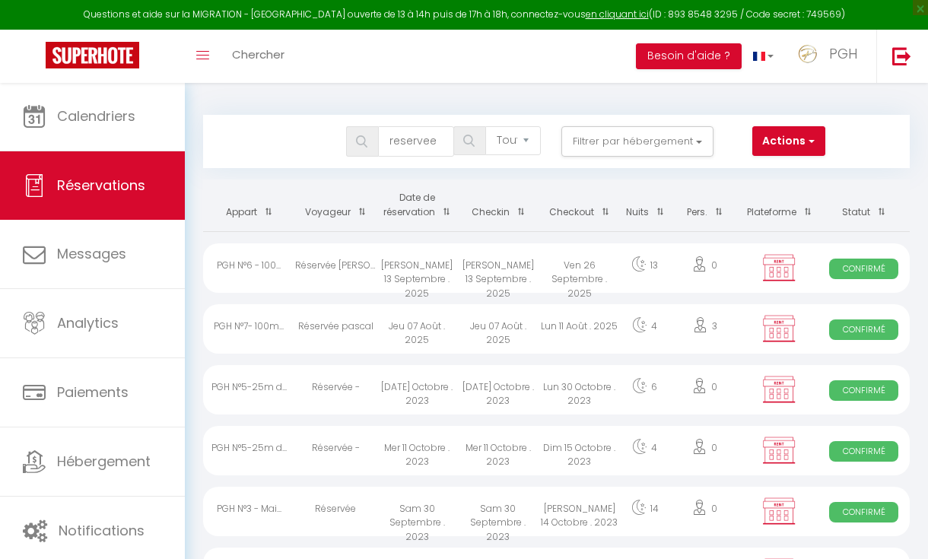
click at [346, 326] on div "Réservée pascal" at bounding box center [335, 328] width 81 height 49
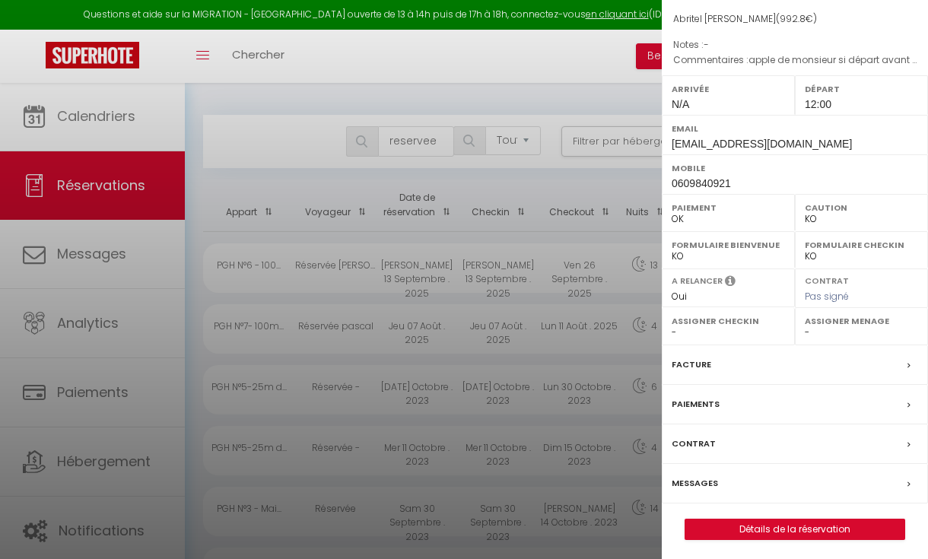
scroll to position [161, 0]
click at [791, 522] on link "Détails de la réservation" at bounding box center [794, 530] width 219 height 20
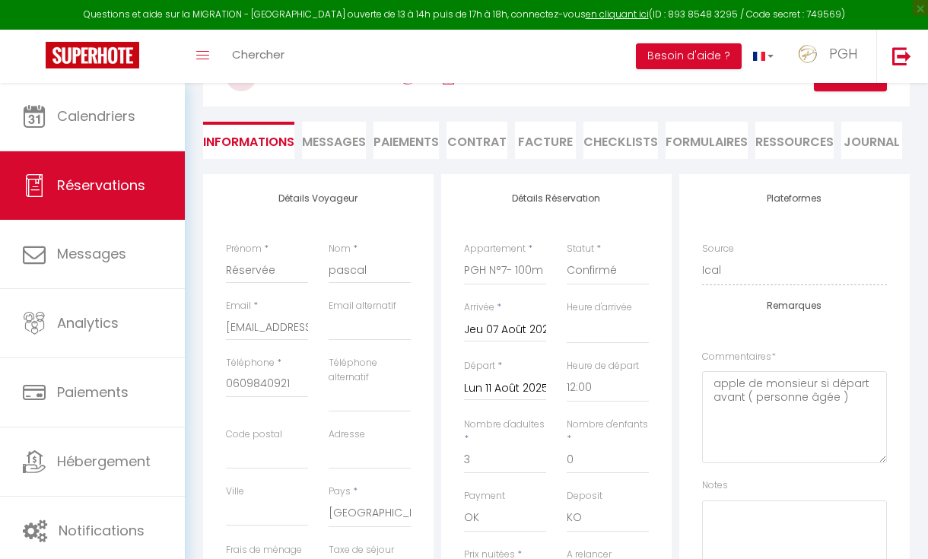
scroll to position [106, 0]
drag, startPoint x: 268, startPoint y: 275, endPoint x: 200, endPoint y: 276, distance: 67.7
drag, startPoint x: 370, startPoint y: 272, endPoint x: 313, endPoint y: 270, distance: 56.3
click at [237, 269] on input "Prénom" at bounding box center [267, 270] width 82 height 27
paste input "pascal"
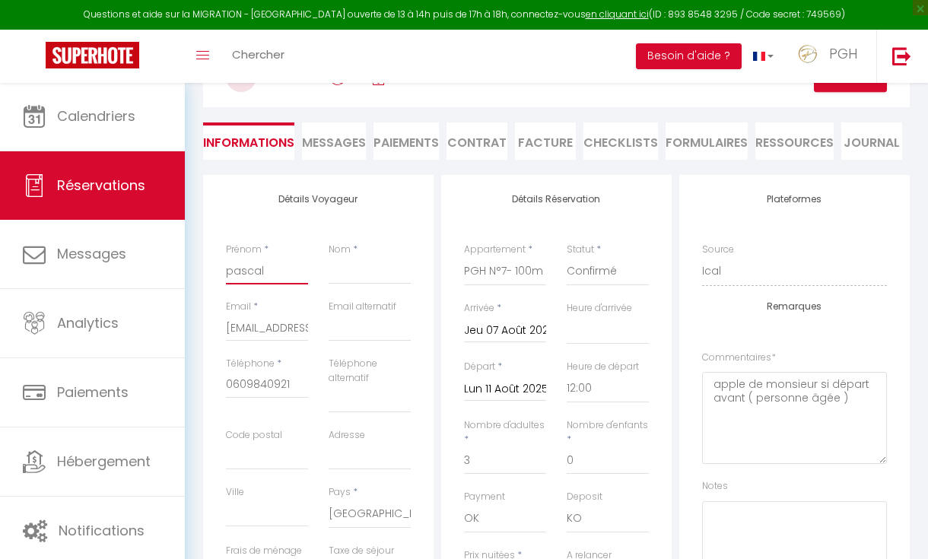
click at [237, 269] on input "pascal" at bounding box center [267, 270] width 82 height 27
click at [374, 269] on input "Nom" at bounding box center [370, 270] width 82 height 27
paste input "germond"
click at [335, 269] on input "germond" at bounding box center [370, 270] width 82 height 27
click at [676, 323] on div "Plateformes Source Direct [DOMAIN_NAME] [DOMAIN_NAME] Chalet montagne Expedia G…" at bounding box center [795, 465] width 238 height 580
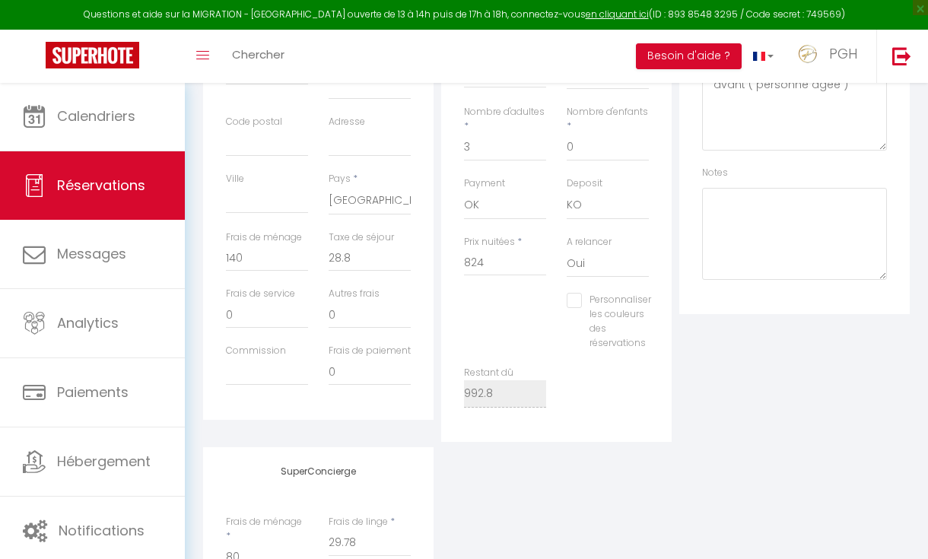
scroll to position [420, 0]
click at [488, 260] on input "824" at bounding box center [505, 261] width 82 height 27
click at [291, 256] on input "0" at bounding box center [267, 256] width 82 height 27
click at [711, 366] on div "Plateformes Source Direct [DOMAIN_NAME] [DOMAIN_NAME] Chalet montagne Expedia G…" at bounding box center [795, 151] width 238 height 580
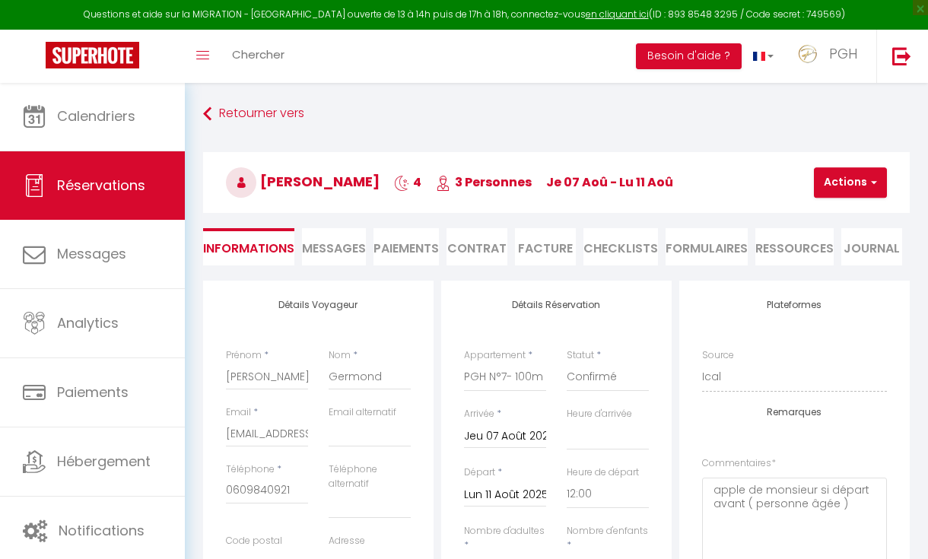
scroll to position [0, 0]
click at [841, 183] on button "Actions" at bounding box center [850, 182] width 73 height 30
click at [825, 216] on link "Enregistrer" at bounding box center [863, 216] width 120 height 20
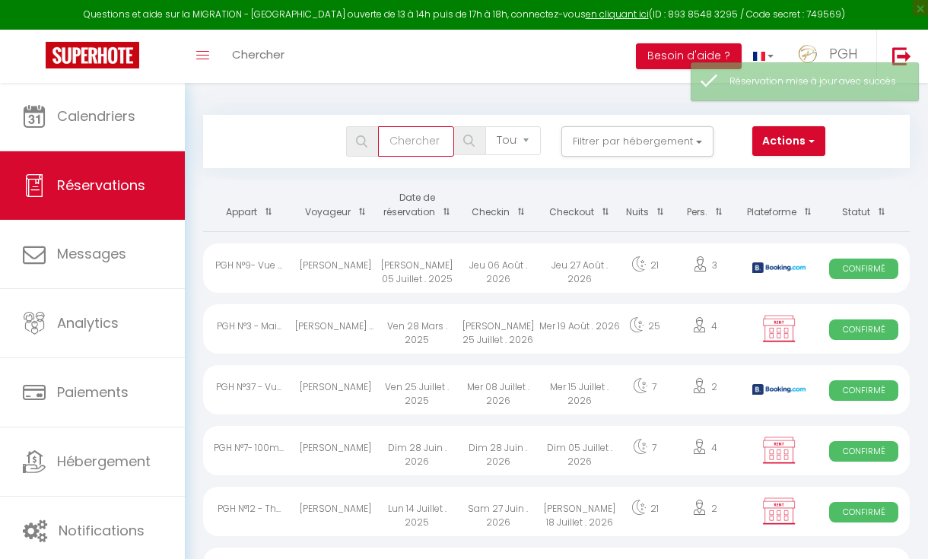
click at [427, 137] on input "text" at bounding box center [416, 141] width 76 height 30
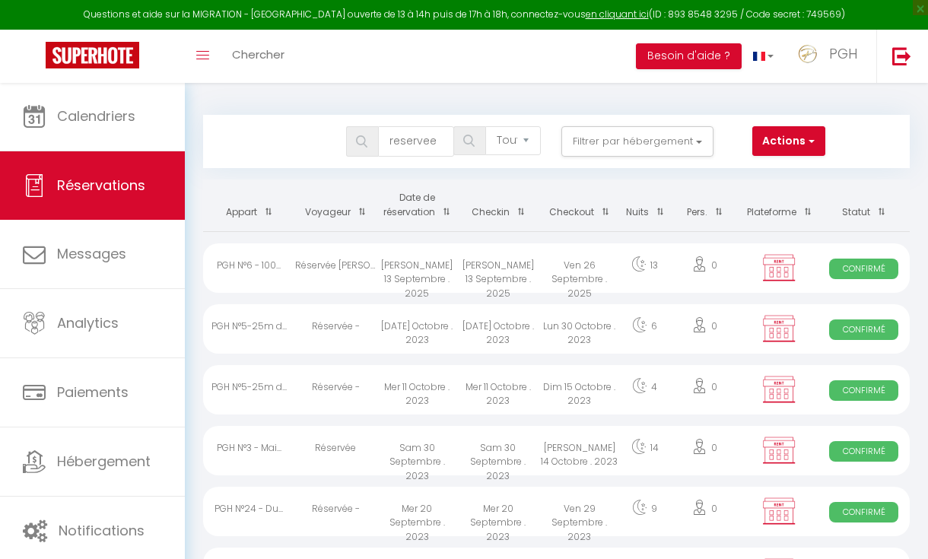
click at [421, 260] on div "[PERSON_NAME] 13 Septembre . 2025" at bounding box center [417, 267] width 81 height 49
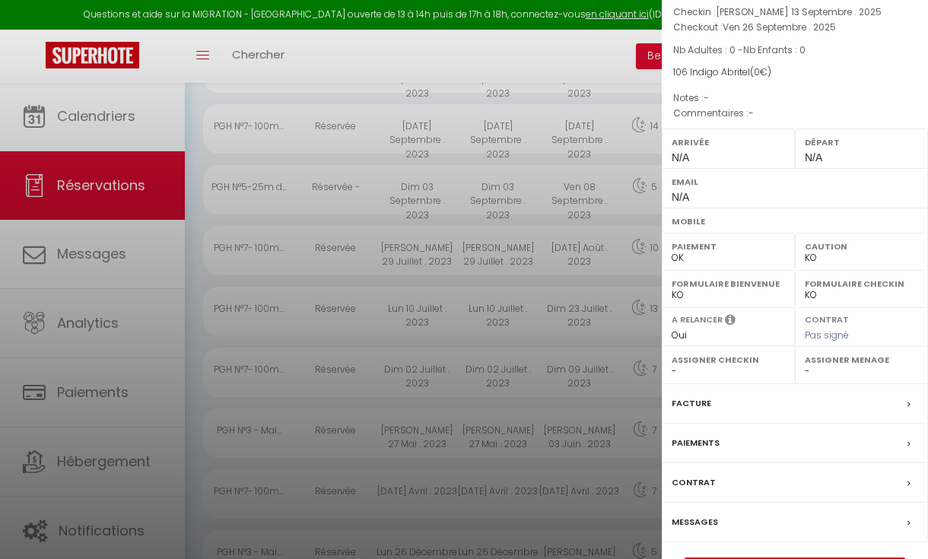
scroll to position [147, 0]
click at [808, 558] on link "Détails de la réservation" at bounding box center [794, 569] width 219 height 20
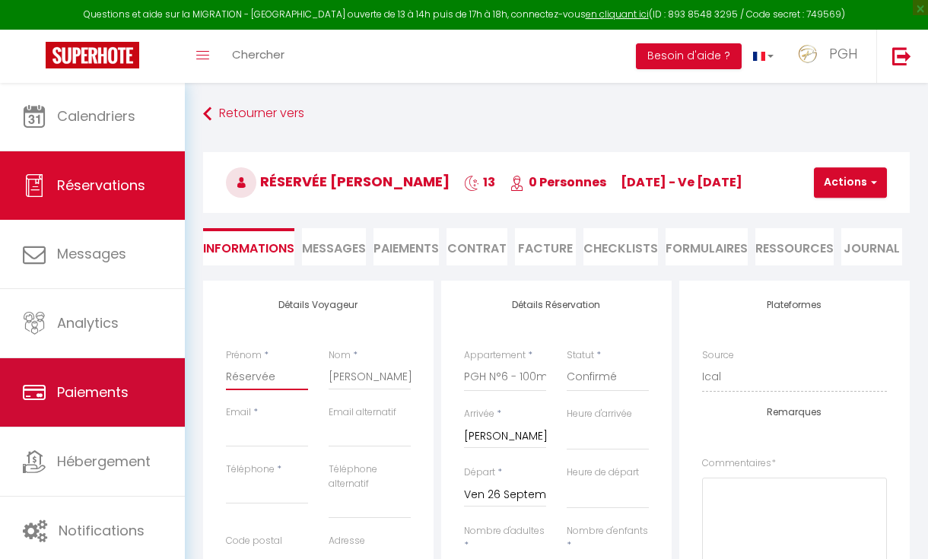
drag, startPoint x: 282, startPoint y: 377, endPoint x: 137, endPoint y: 367, distance: 145.6
paste input "[PERSON_NAME]"
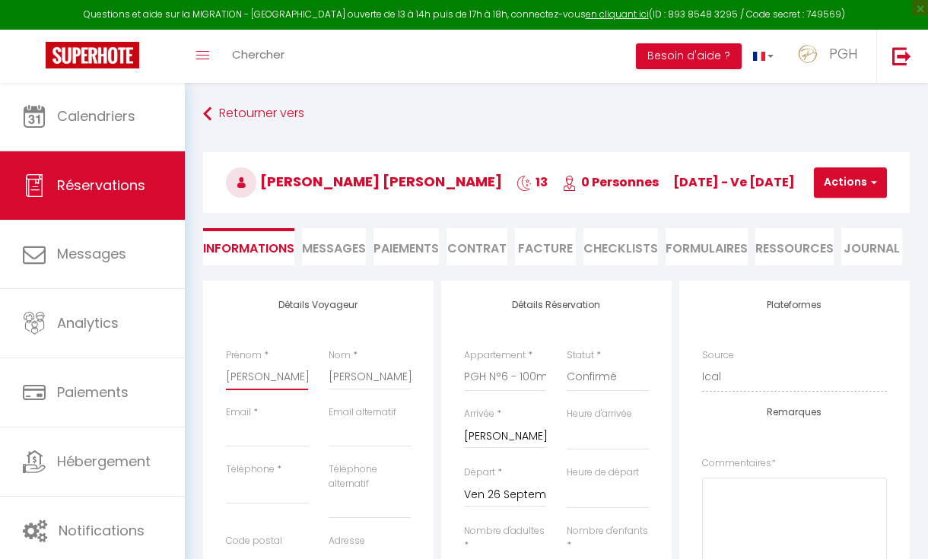
drag, startPoint x: 250, startPoint y: 374, endPoint x: 339, endPoint y: 374, distance: 89.0
click at [339, 374] on div "Prénom * [PERSON_NAME] * [PERSON_NAME]" at bounding box center [318, 376] width 205 height 57
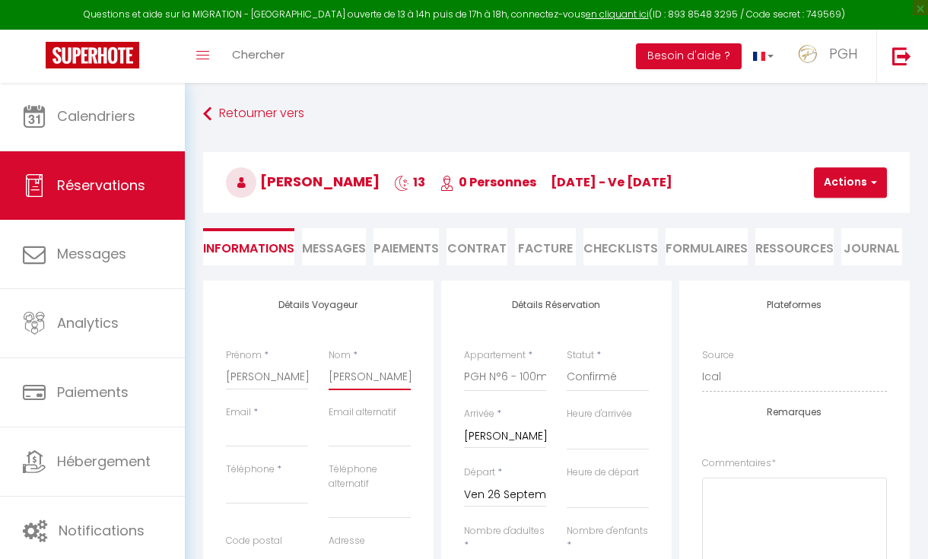
drag, startPoint x: 375, startPoint y: 375, endPoint x: 307, endPoint y: 373, distance: 67.7
paste input "AUBERT"
paste input "[EMAIL_ADDRESS][DOMAIN_NAME]"
paste input "[PHONE_NUMBER]"
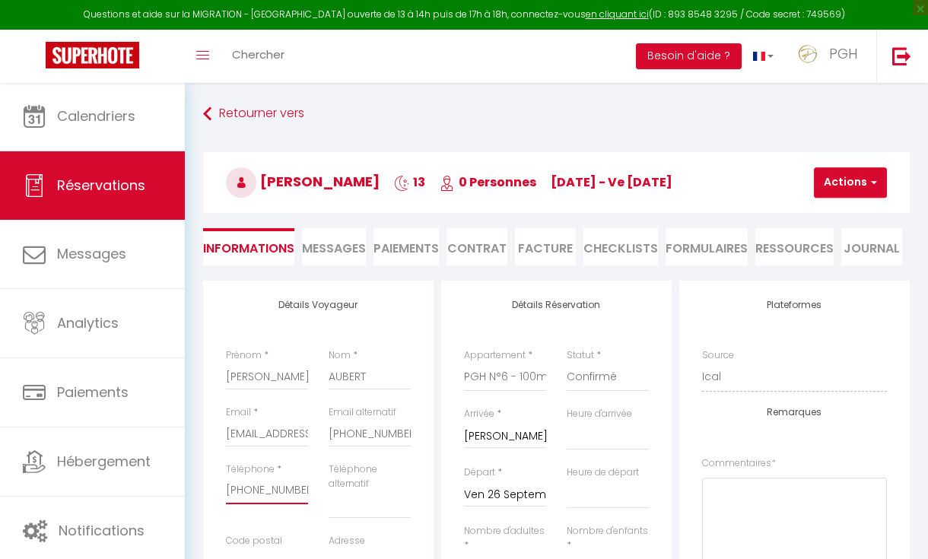
click at [244, 488] on input "[PHONE_NUMBER]" at bounding box center [267, 490] width 82 height 27
drag, startPoint x: 329, startPoint y: 433, endPoint x: 577, endPoint y: 472, distance: 250.3
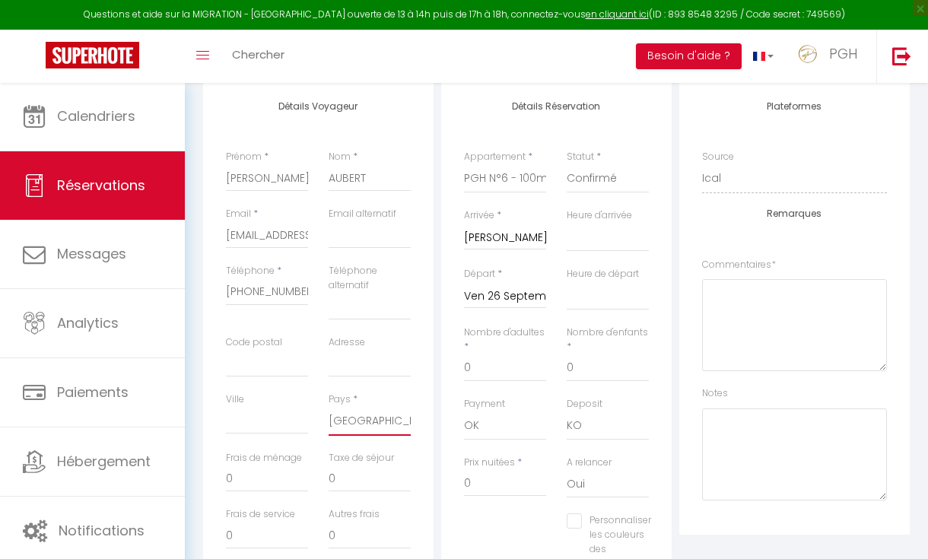
scroll to position [200, 0]
click at [516, 478] on input "1416.45" at bounding box center [505, 481] width 82 height 27
click at [291, 465] on input "0" at bounding box center [267, 476] width 82 height 27
click at [777, 390] on div "Notes" at bounding box center [794, 442] width 185 height 114
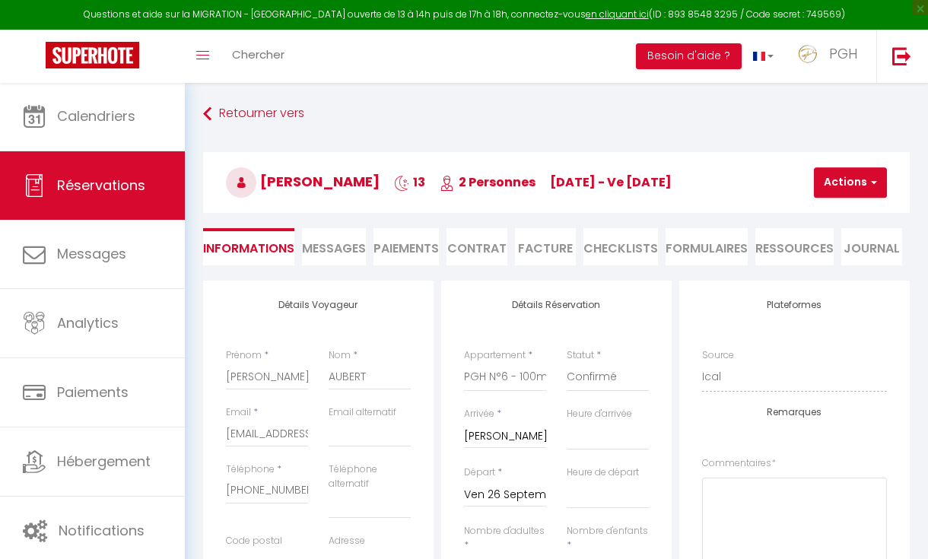
scroll to position [0, 0]
click at [845, 172] on button "Actions" at bounding box center [850, 182] width 73 height 30
click at [828, 213] on link "Enregistrer" at bounding box center [863, 216] width 120 height 20
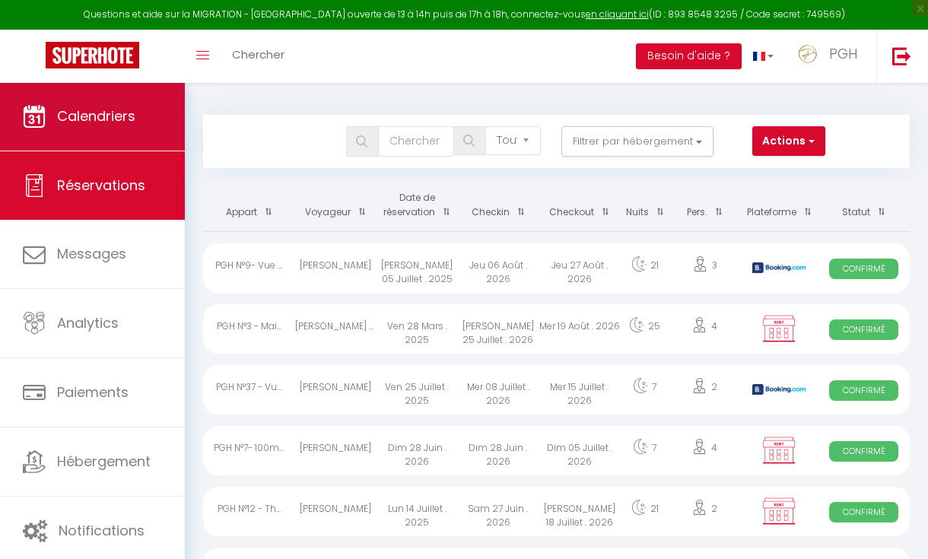
click at [81, 113] on span "Calendriers" at bounding box center [96, 115] width 78 height 19
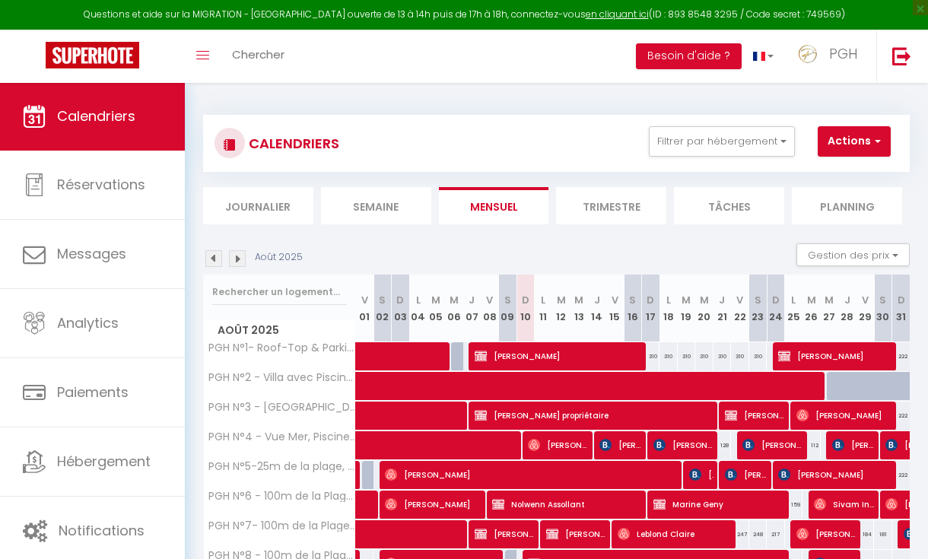
click at [572, 245] on div "Août 2025 Gestion des prix Nb Nuits minimum Règles Disponibilité" at bounding box center [556, 258] width 707 height 31
click at [475, 246] on div "Août 2025 Gestion des prix Nb Nuits minimum Règles Disponibilité" at bounding box center [556, 258] width 707 height 31
